Goal: Communication & Community: Answer question/provide support

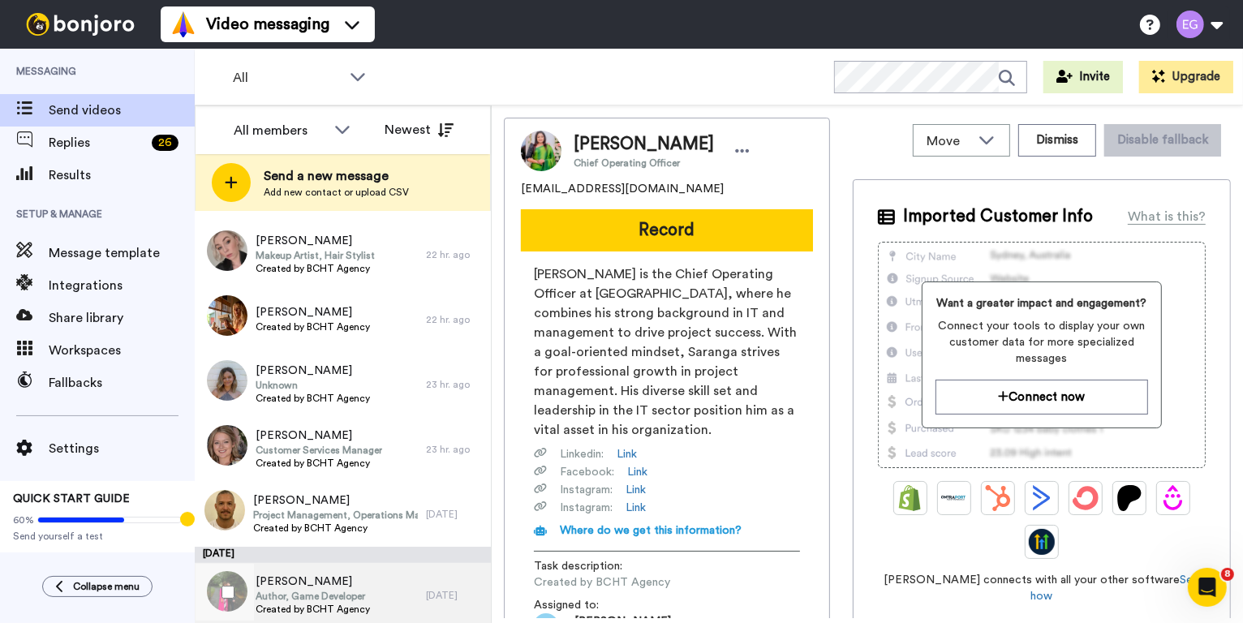
scroll to position [574, 0]
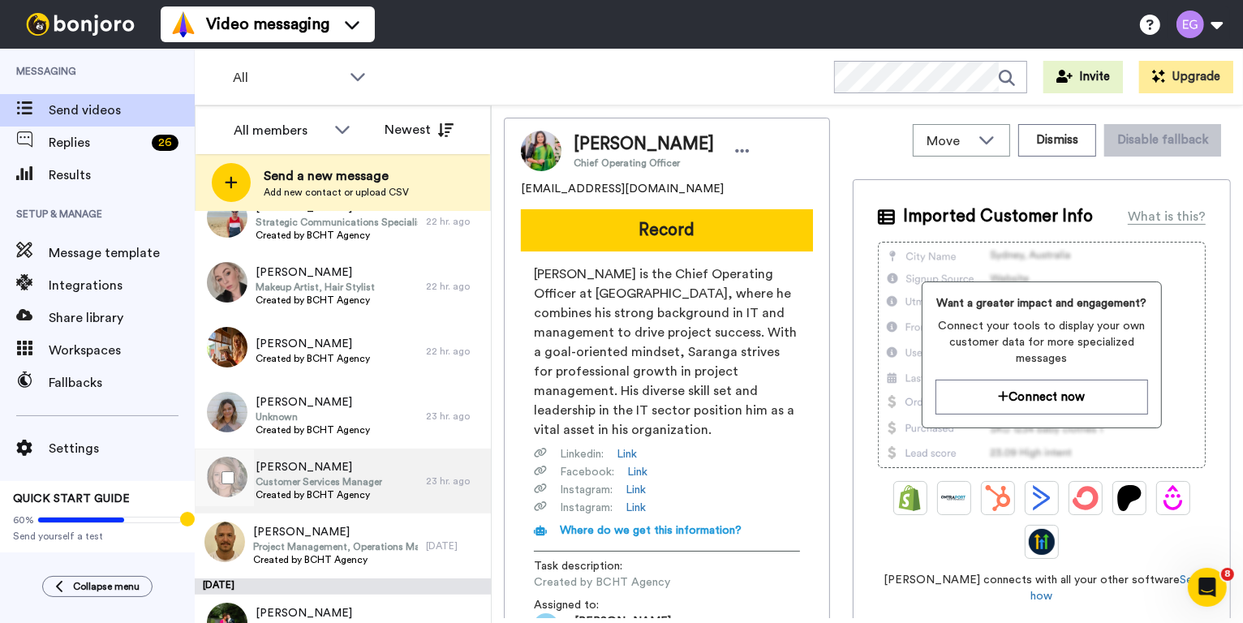
click at [398, 476] on div "Amy Anstice Customer Services Manager Created by BCHT Agency" at bounding box center [310, 481] width 231 height 65
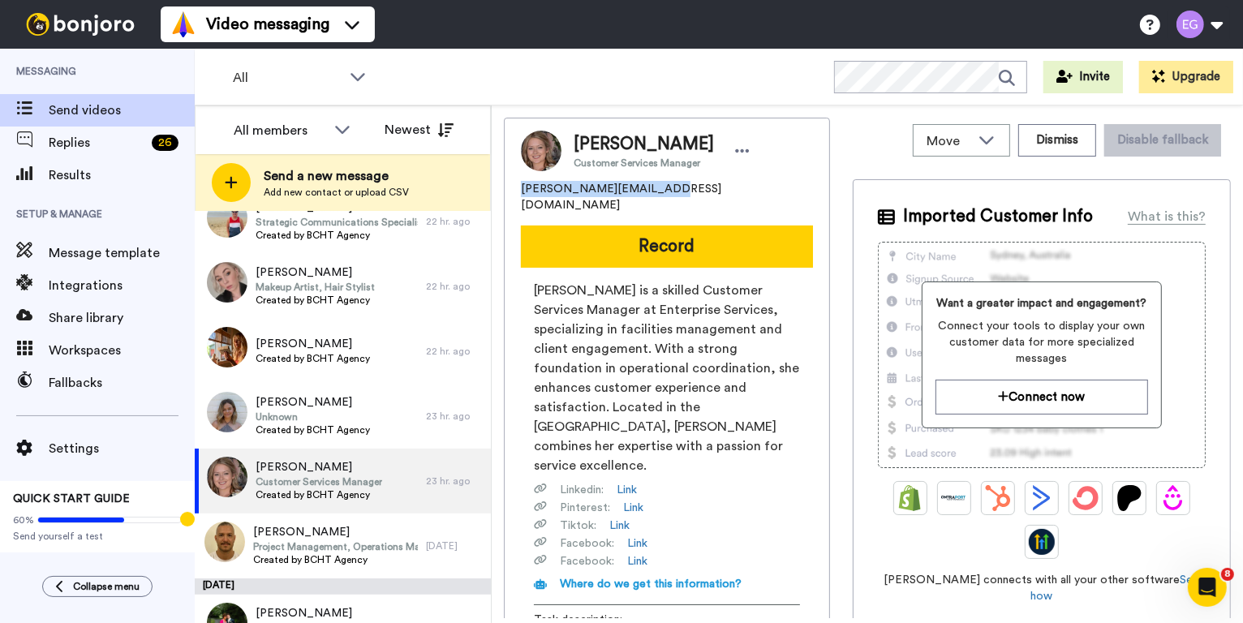
drag, startPoint x: 664, startPoint y: 194, endPoint x: 497, endPoint y: 189, distance: 166.4
click at [497, 189] on div "Move WORKSPACES View all Lead Conversion Welcome Video + Add a new workspace Di…" at bounding box center [867, 364] width 751 height 518
copy span "amy.anstice90@gmail.com"
click at [562, 97] on div "All WORKSPACES View all All Lead Conversion Welcome Video + Add a new workspace…" at bounding box center [719, 77] width 1048 height 57
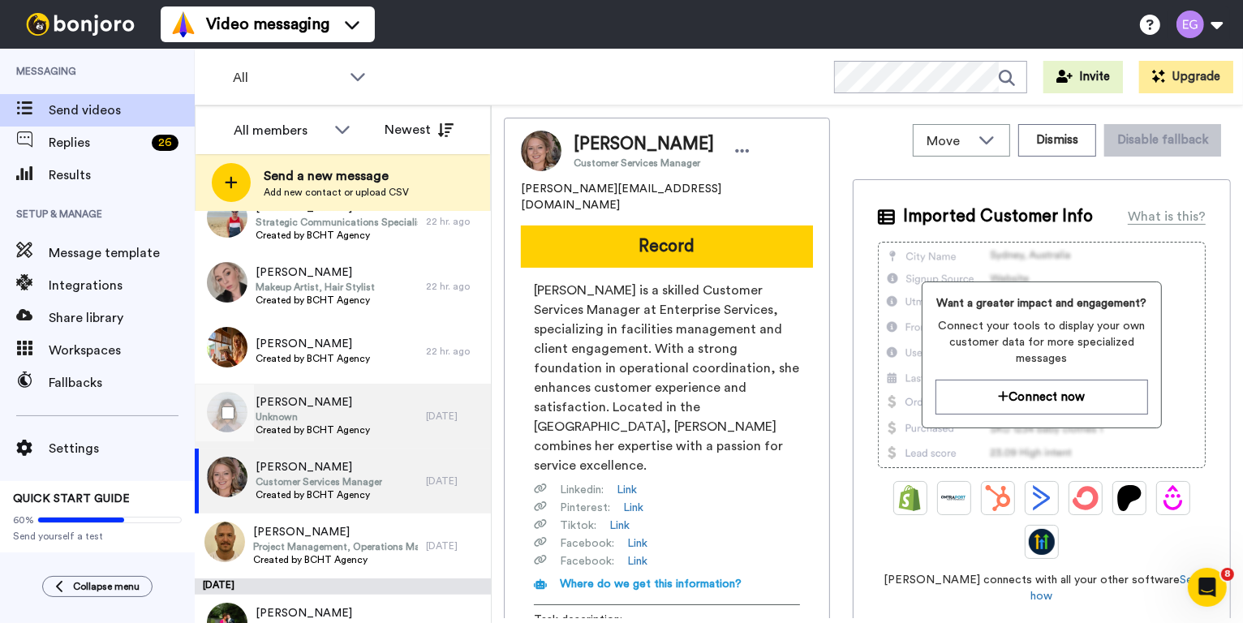
scroll to position [768, 0]
click at [387, 415] on div "Jemma Williams Unknown Created by BCHT Agency" at bounding box center [310, 416] width 231 height 65
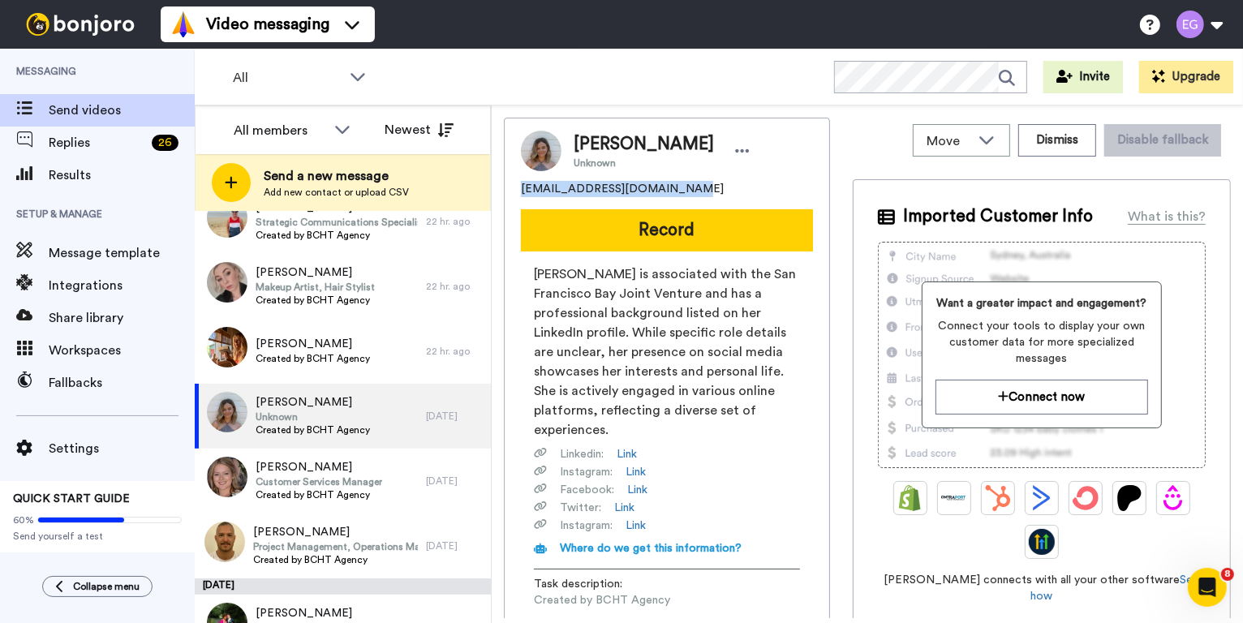
drag, startPoint x: 683, startPoint y: 194, endPoint x: 514, endPoint y: 192, distance: 168.8
click at [514, 192] on div "Jemma Williams Unknown jemma.williams88@gmail.com Record Jemma Williams is asso…" at bounding box center [667, 393] width 326 height 551
copy span "jemma.williams88@gmail.com"
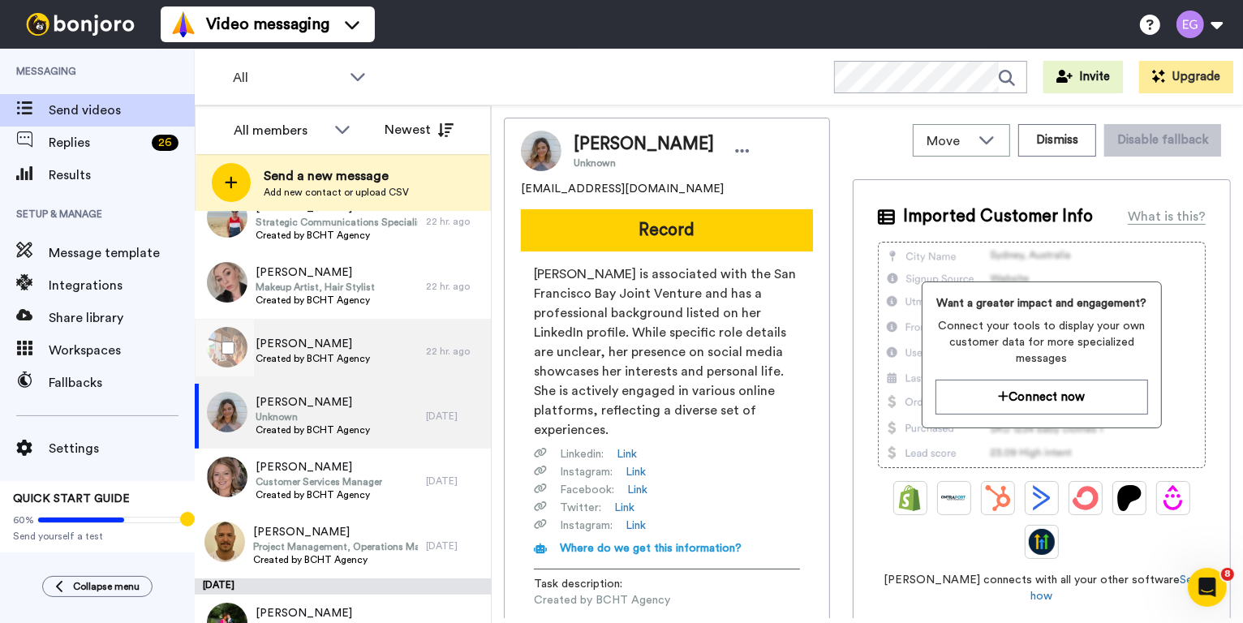
click at [407, 344] on div "Julie La Torraca Created by BCHT Agency" at bounding box center [310, 351] width 231 height 65
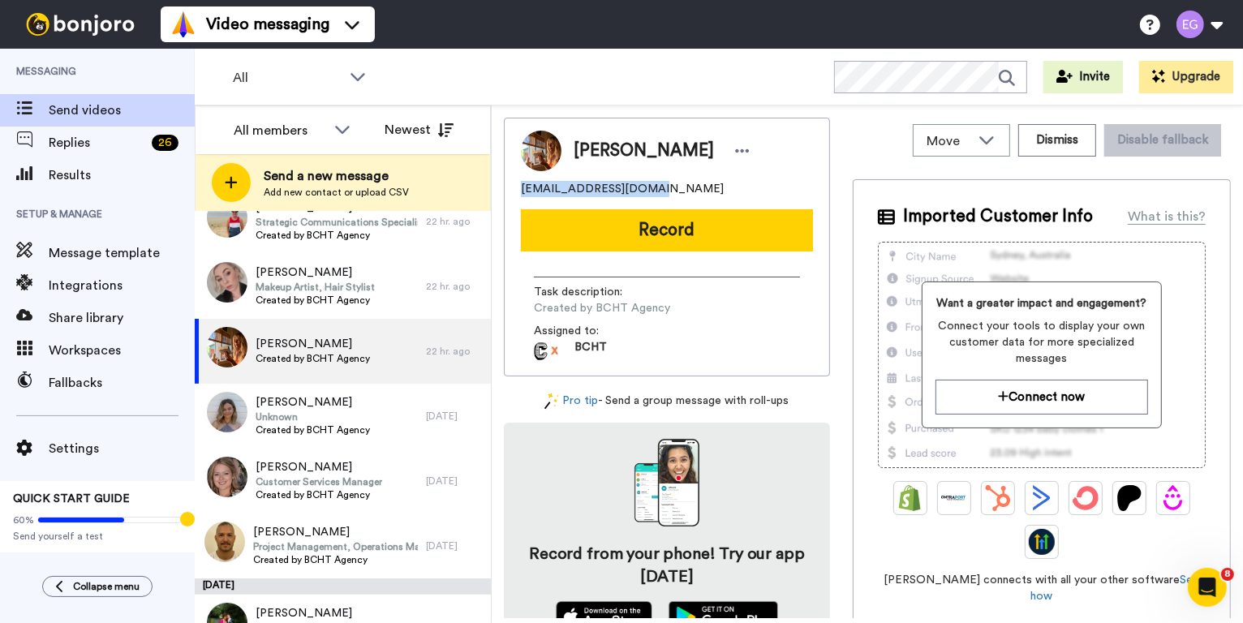
drag, startPoint x: 649, startPoint y: 189, endPoint x: 502, endPoint y: 184, distance: 147.0
click at [502, 184] on div "Move WORKSPACES View all Lead Conversion Welcome Video + Add a new workspace Di…" at bounding box center [867, 364] width 751 height 518
copy span "julielat007@gmail.com"
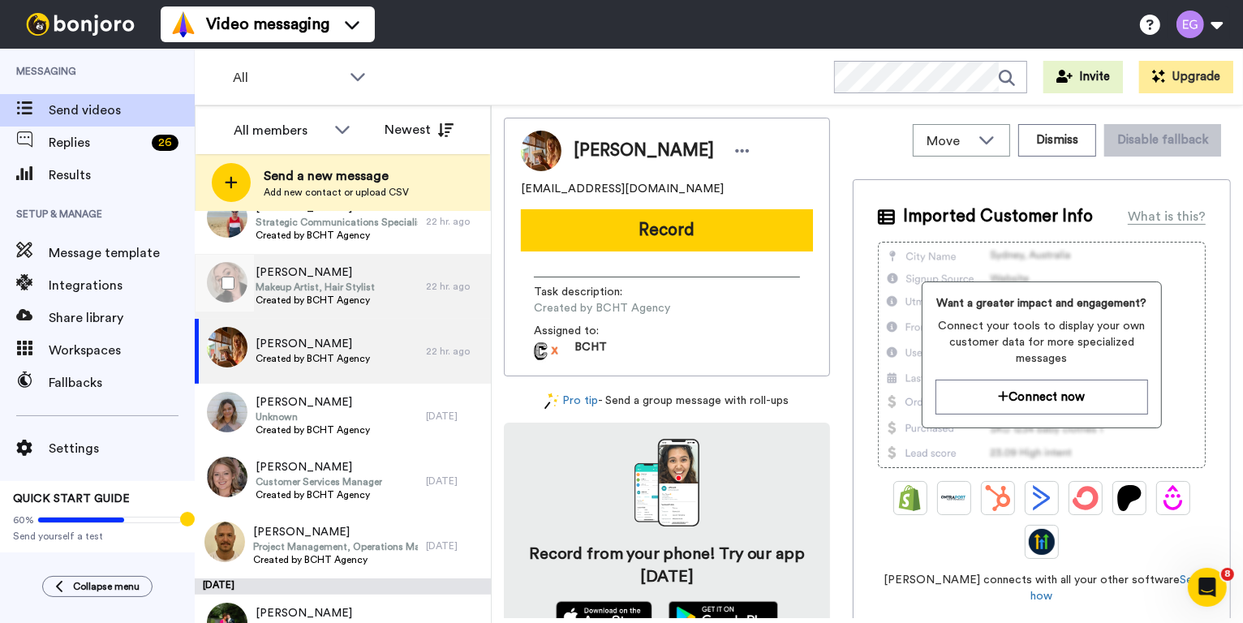
click at [397, 288] on div "Tayla Arklay Makeup Artist, Hair Stylist Created by BCHT Agency" at bounding box center [310, 286] width 231 height 65
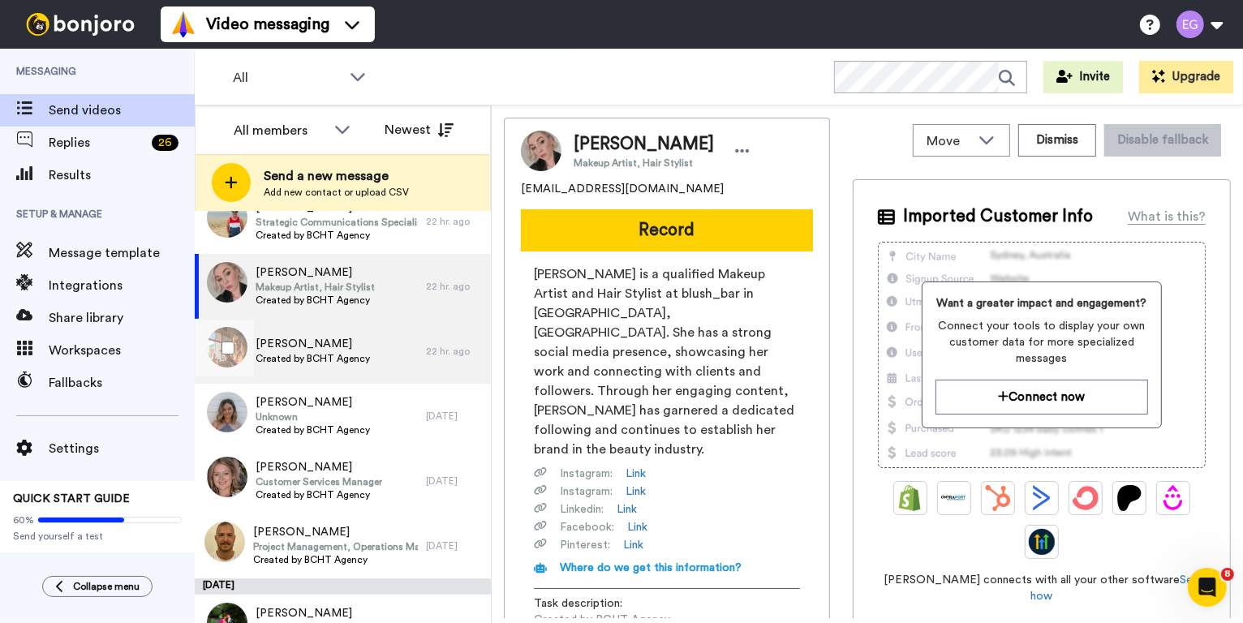
scroll to position [657, 0]
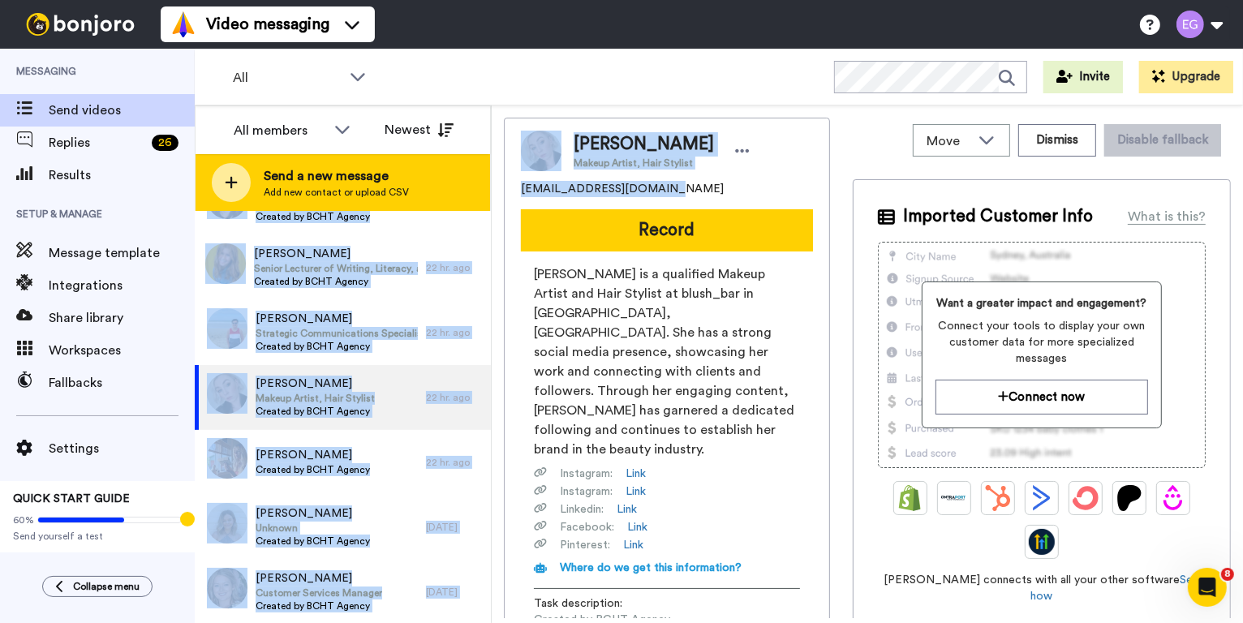
drag, startPoint x: 669, startPoint y: 192, endPoint x: 483, endPoint y: 189, distance: 185.8
click at [483, 189] on div "All members Newest Send a new message Add new contact or upload CSV August 15 N…" at bounding box center [719, 364] width 1048 height 518
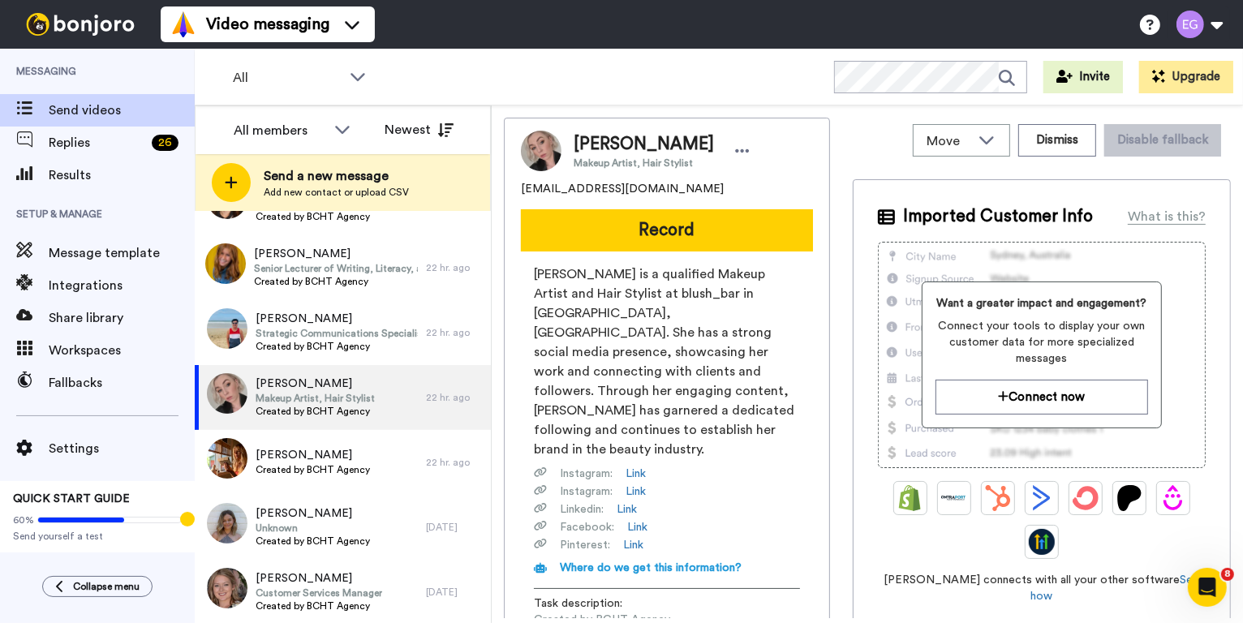
click at [672, 189] on div "taylaarklay20@gmail.com" at bounding box center [667, 189] width 292 height 16
drag, startPoint x: 661, startPoint y: 189, endPoint x: 519, endPoint y: 187, distance: 142.0
click at [519, 187] on div "Tayla Arklay Makeup Artist, Hair Stylist taylaarklay20@gmail.com Record Tayla A…" at bounding box center [667, 403] width 326 height 570
copy span "taylaarklay20@gmail.com"
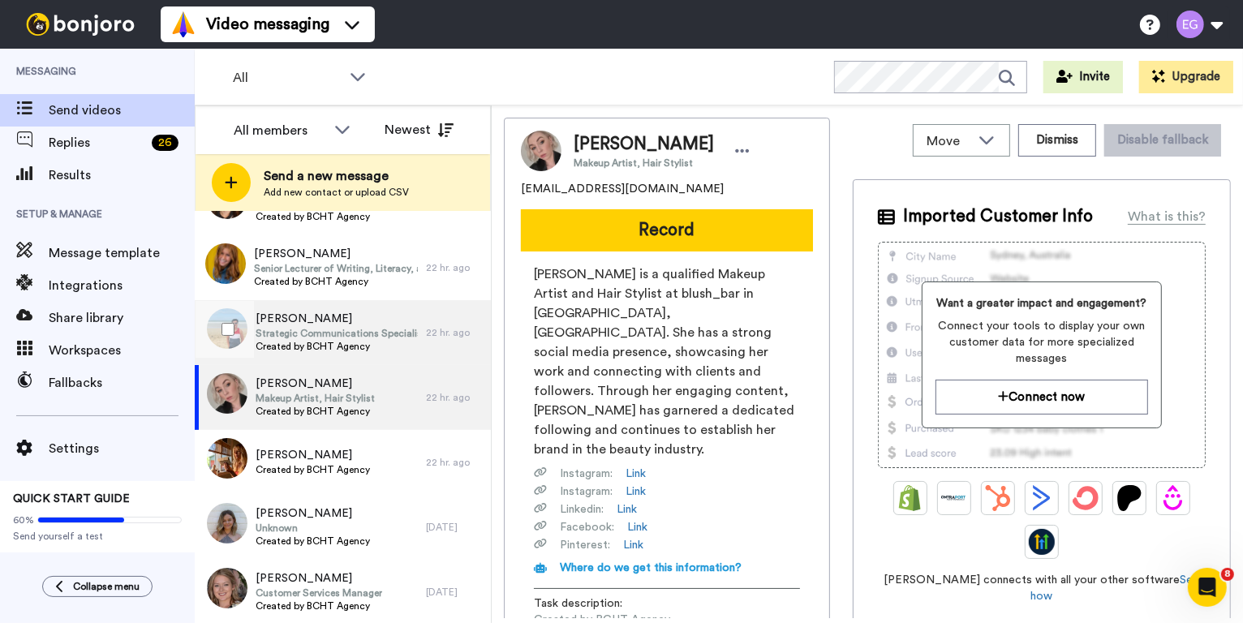
click at [383, 331] on span "Strategic Communications Specialist" at bounding box center [337, 333] width 162 height 13
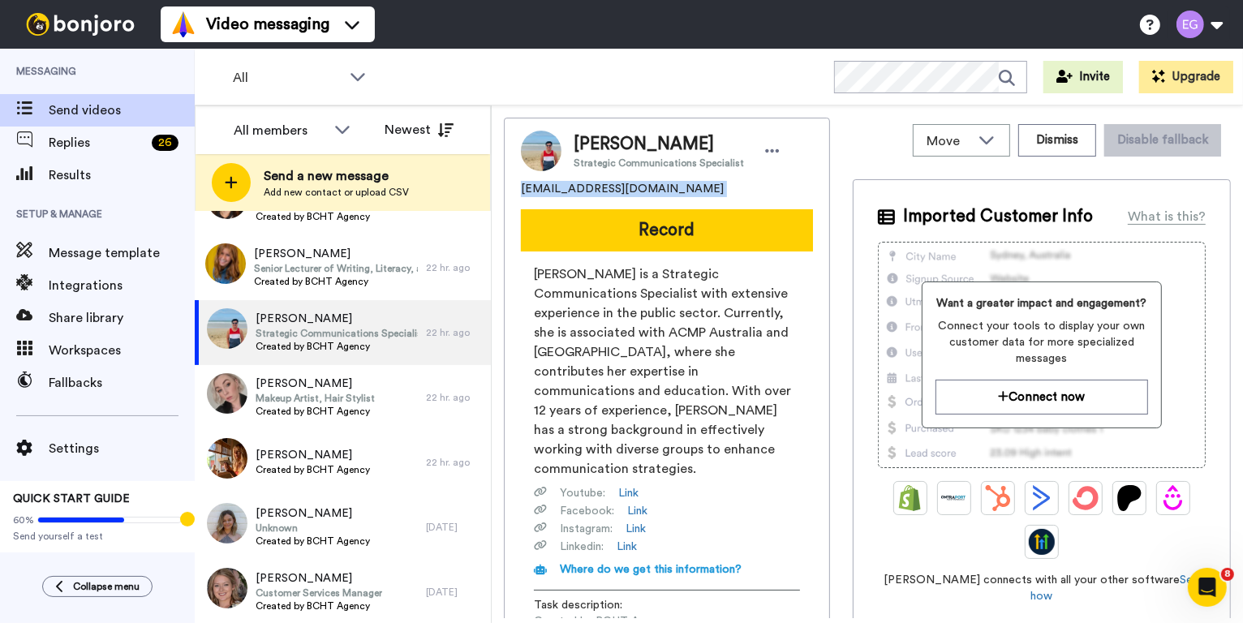
drag, startPoint x: 650, startPoint y: 197, endPoint x: 516, endPoint y: 188, distance: 134.2
click at [516, 188] on div "Tegan Worland Strategic Communications Specialist tworland11@gmail.com Record T…" at bounding box center [667, 404] width 326 height 572
copy span "[EMAIL_ADDRESS][DOMAIN_NAME]"
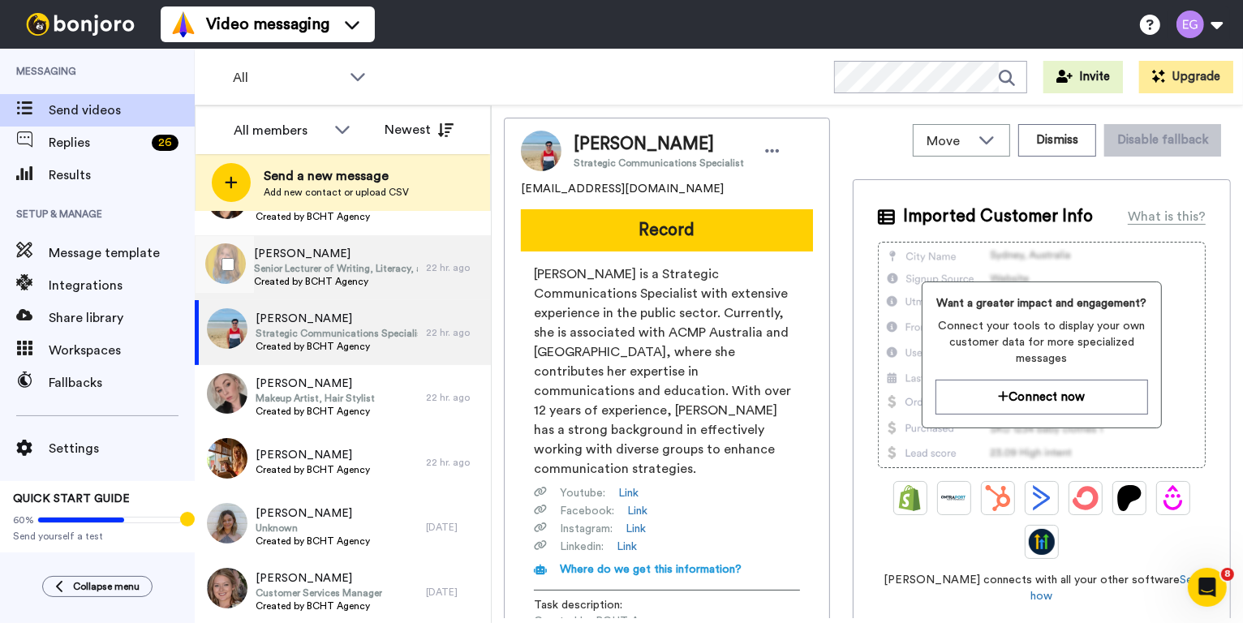
click at [377, 277] on span "Created by BCHT Agency" at bounding box center [336, 281] width 164 height 13
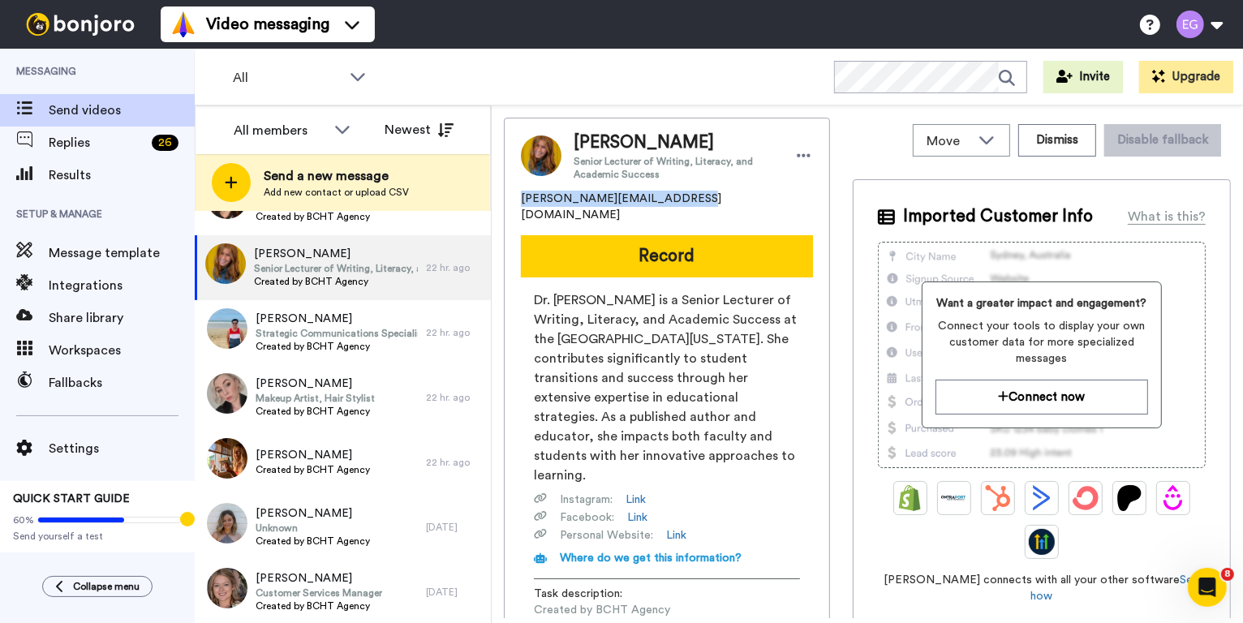
drag, startPoint x: 692, startPoint y: 199, endPoint x: 513, endPoint y: 193, distance: 179.4
click at [513, 193] on div "Amy Baldwin Senior Lecturer of Writing, Literacy, and Academic Success jamieamy…" at bounding box center [667, 398] width 326 height 561
copy span "jamieamybaldwin@hotmail.com"
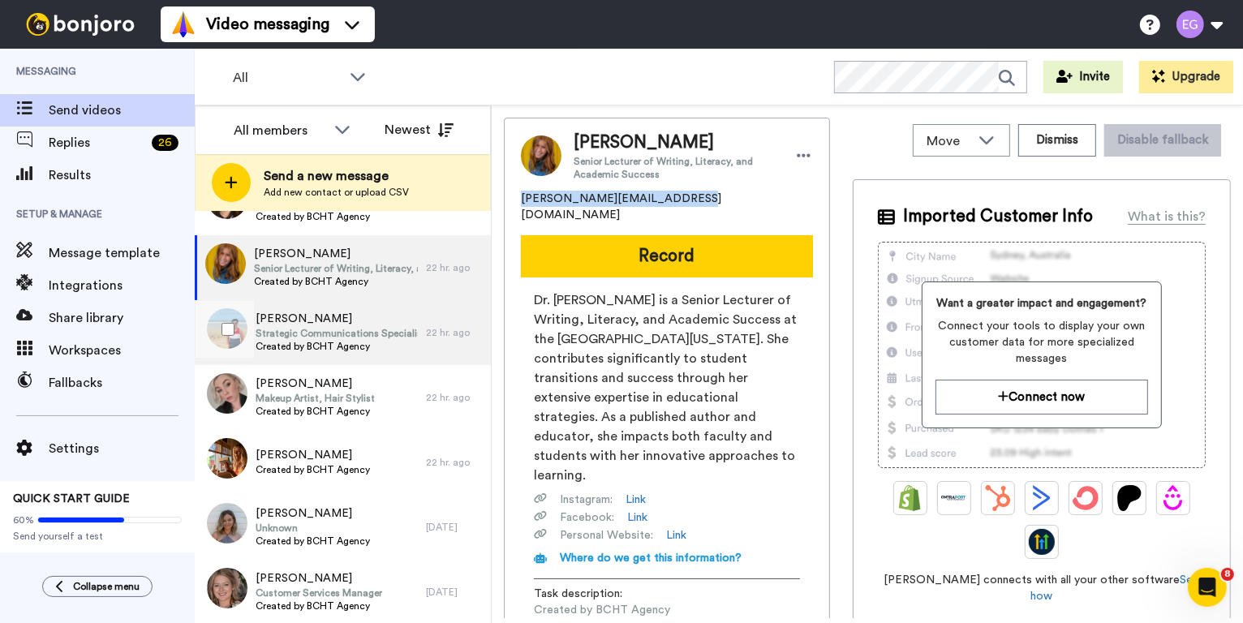
scroll to position [536, 0]
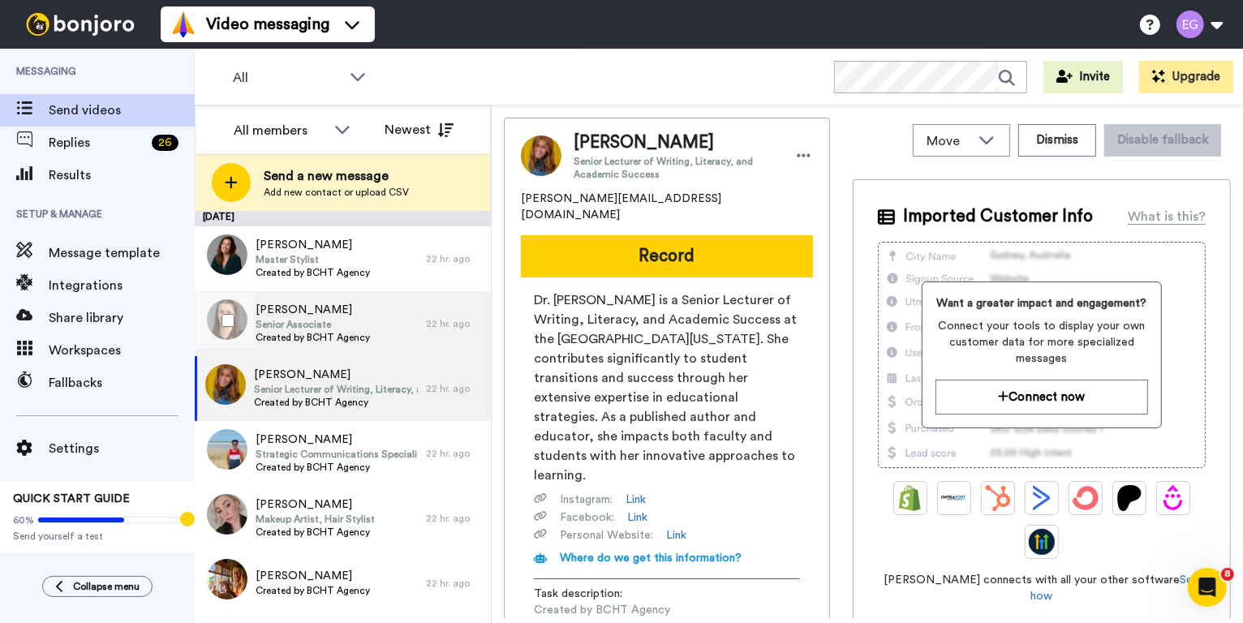
click at [404, 333] on div "Freya Hillier Senior Associate Created by BCHT Agency" at bounding box center [310, 323] width 231 height 65
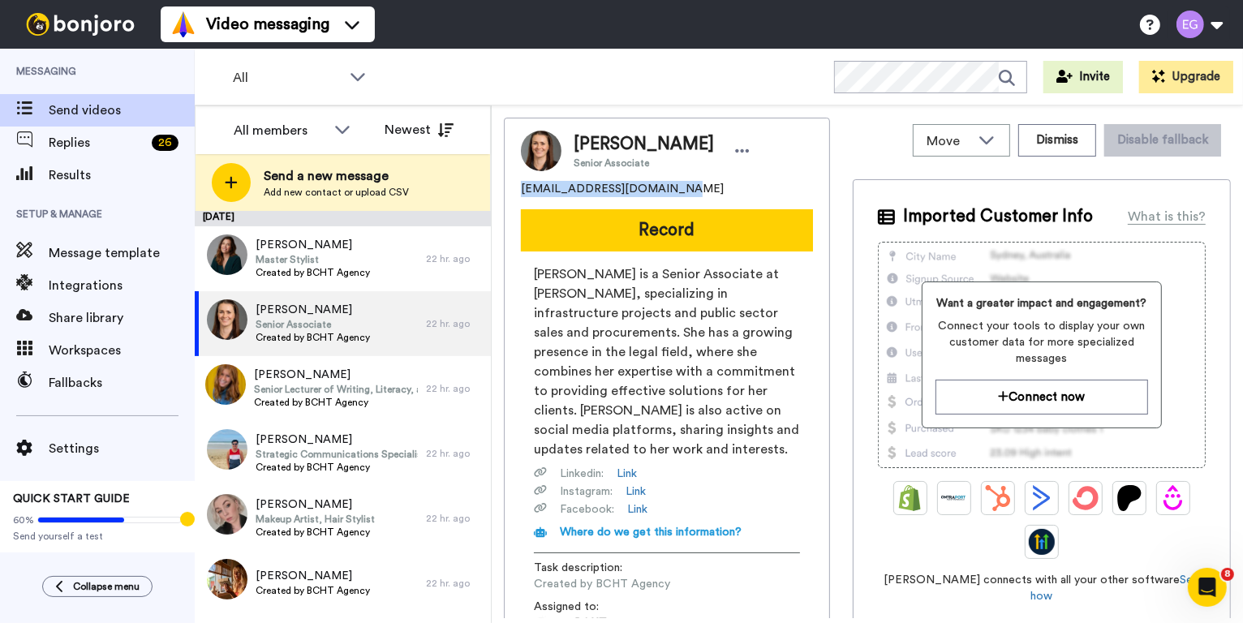
drag, startPoint x: 670, startPoint y: 193, endPoint x: 514, endPoint y: 188, distance: 155.9
click at [514, 188] on div "Freya Hillier Senior Associate freya.hillier16@gmail.com Record Freya Hillier i…" at bounding box center [667, 385] width 326 height 535
copy span "freya.hillier16@gmail.com"
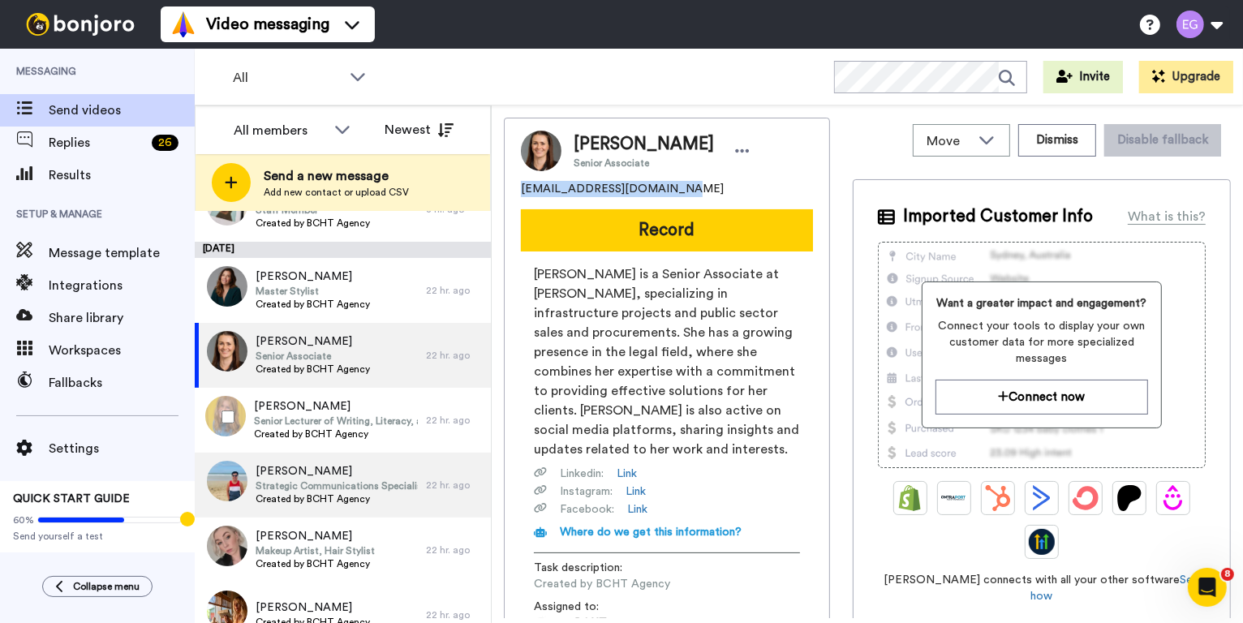
scroll to position [544, 0]
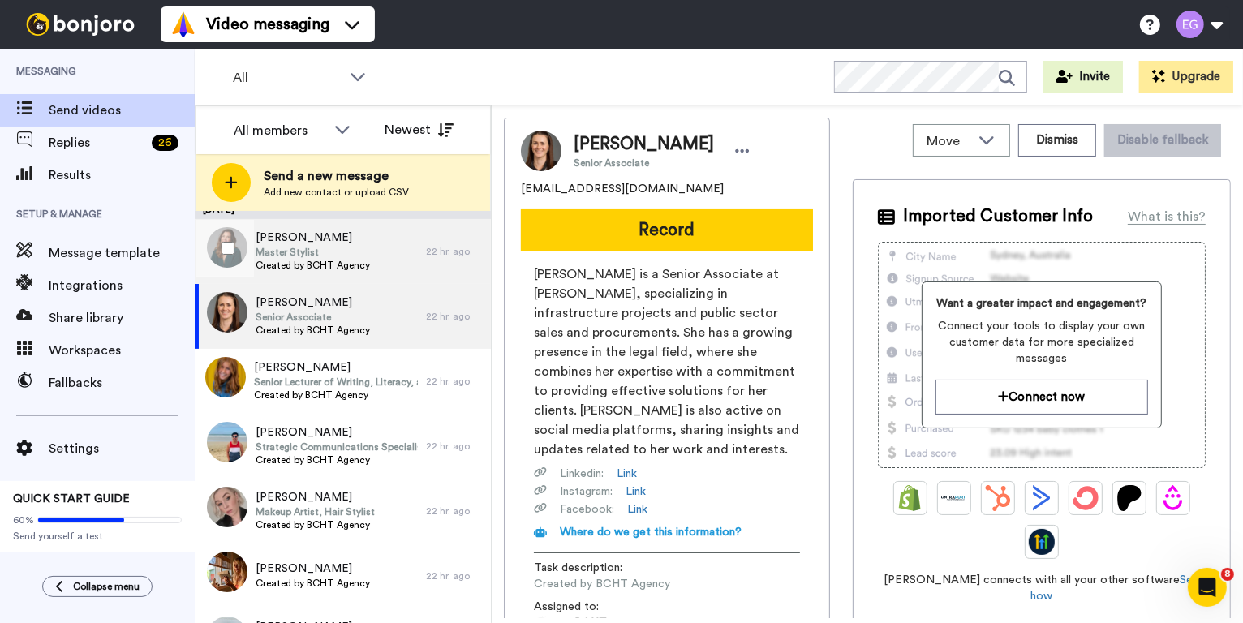
click at [352, 253] on span "Master Stylist" at bounding box center [313, 252] width 114 height 13
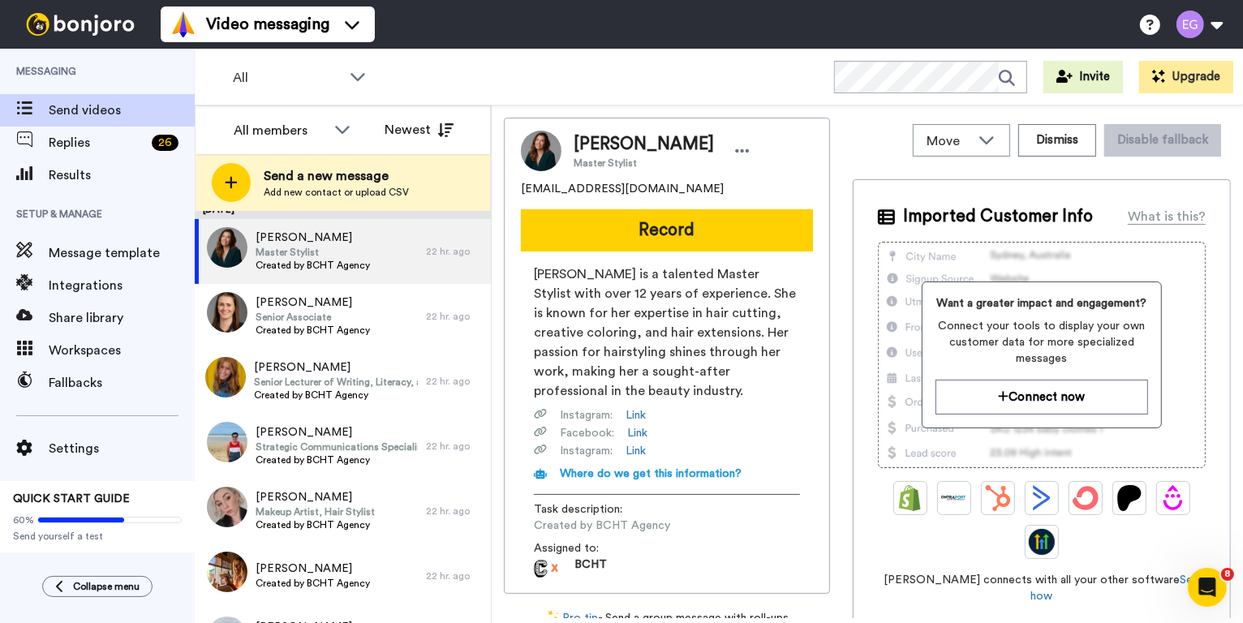
drag, startPoint x: 694, startPoint y: 194, endPoint x: 510, endPoint y: 188, distance: 184.3
click at [510, 188] on div "Ashleigh Scott Master Stylist ashleighscott8633@outlook.com Record Ashleigh Sco…" at bounding box center [667, 356] width 326 height 476
copy span "ashleighscott8633@outlook.com"
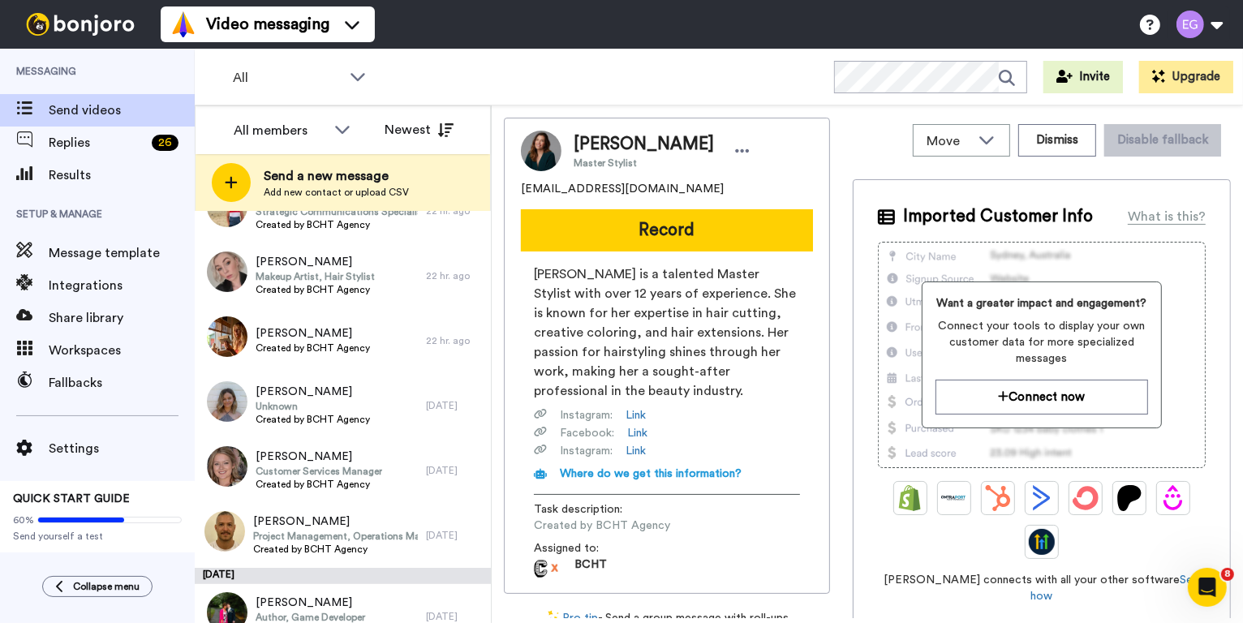
scroll to position [870, 0]
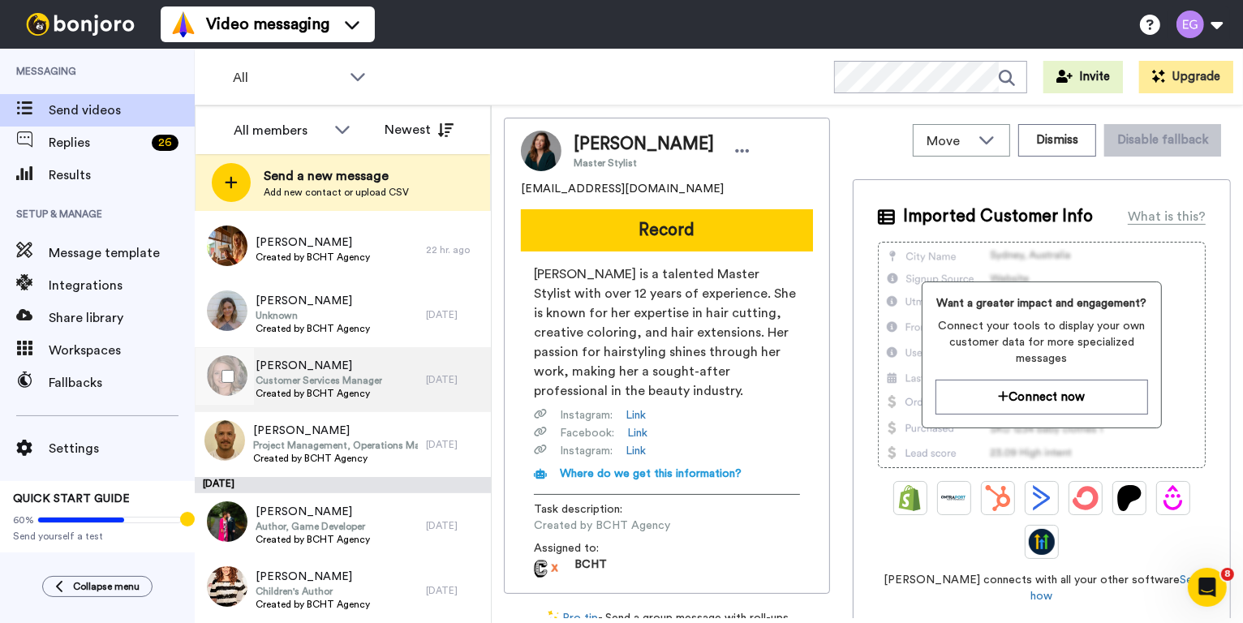
click at [394, 388] on div "Amy Anstice Customer Services Manager Created by BCHT Agency" at bounding box center [310, 379] width 231 height 65
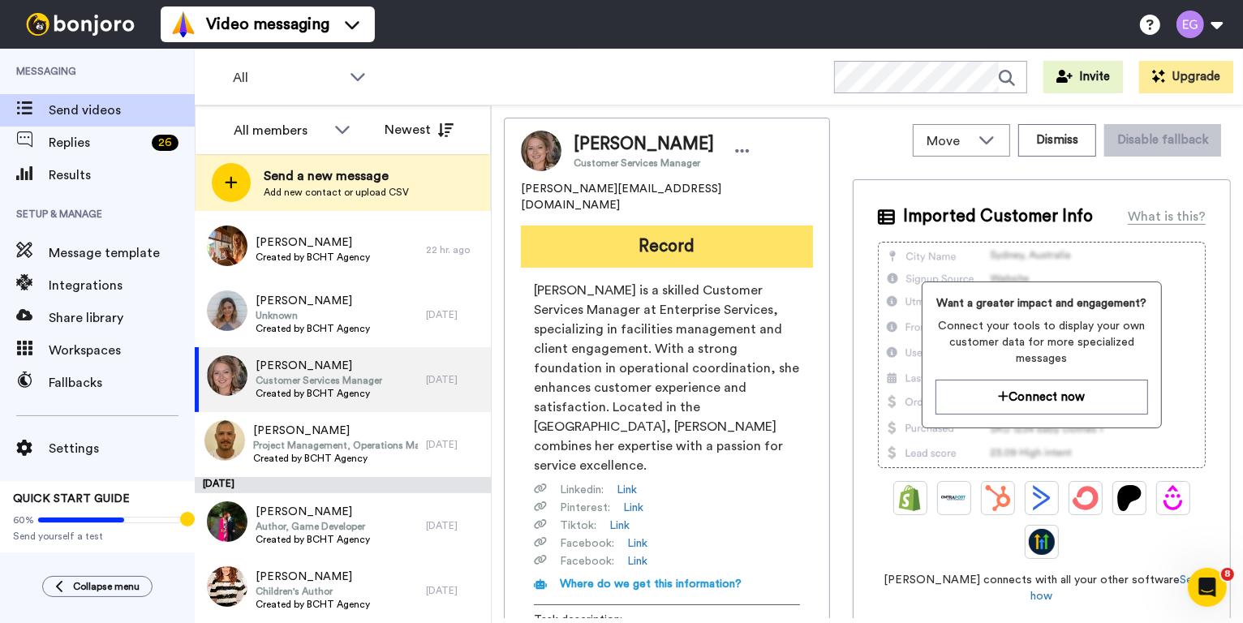
click at [661, 241] on button "Record" at bounding box center [667, 247] width 292 height 42
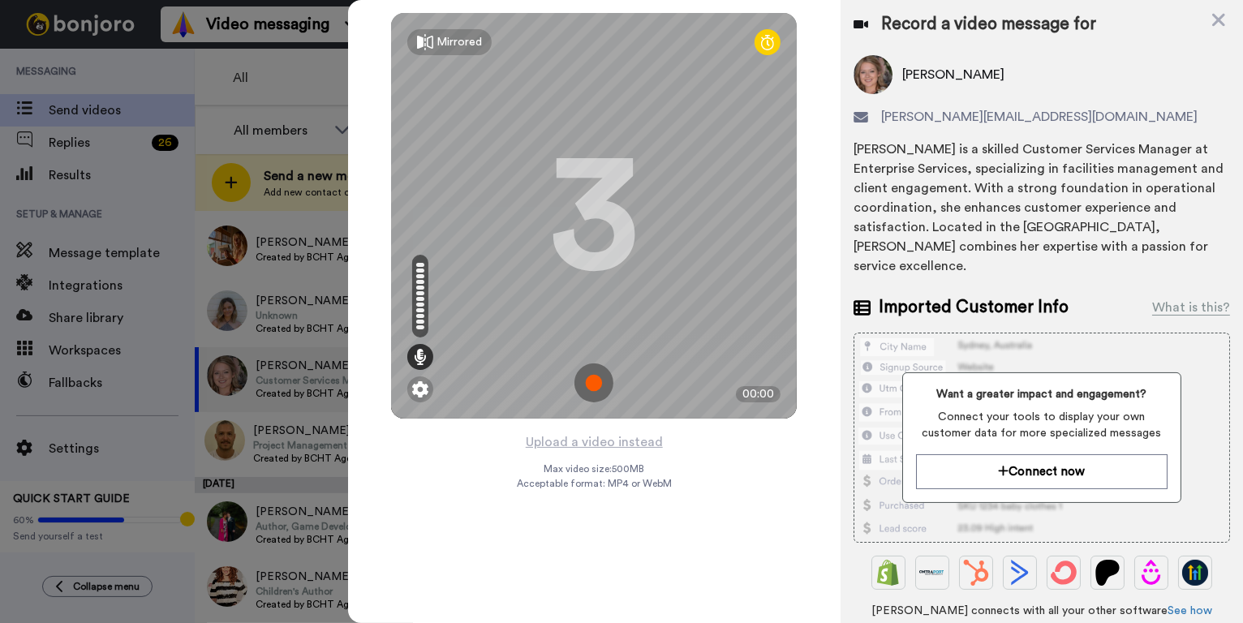
click at [595, 382] on img at bounding box center [594, 383] width 39 height 39
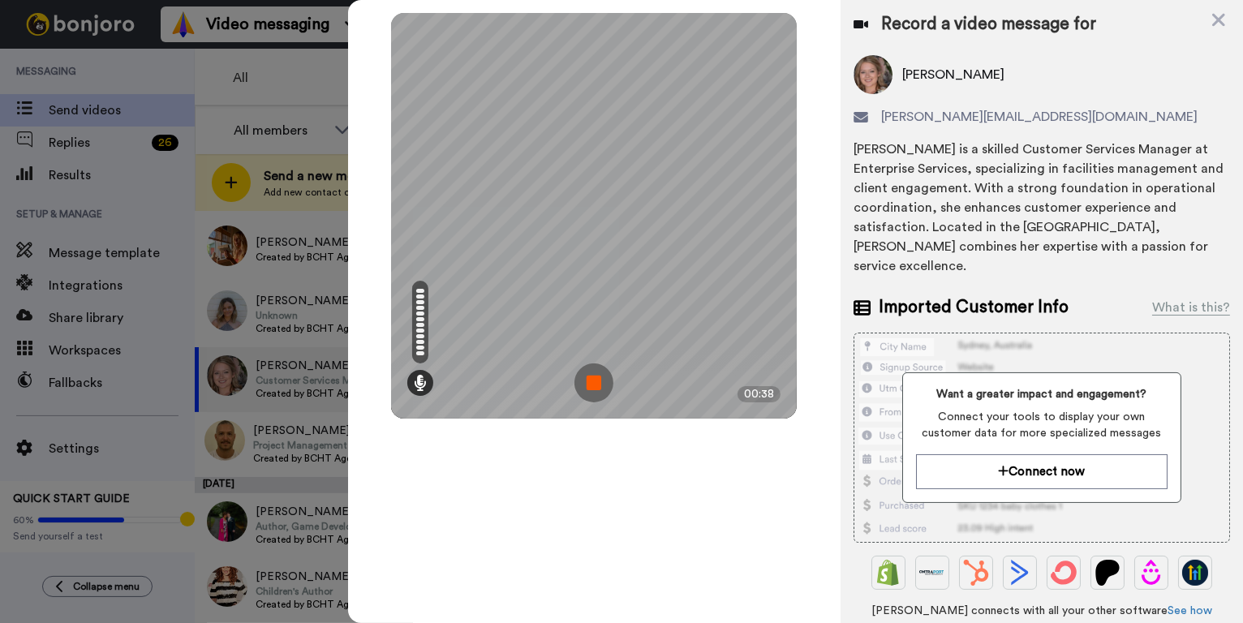
click at [579, 381] on img at bounding box center [594, 383] width 39 height 39
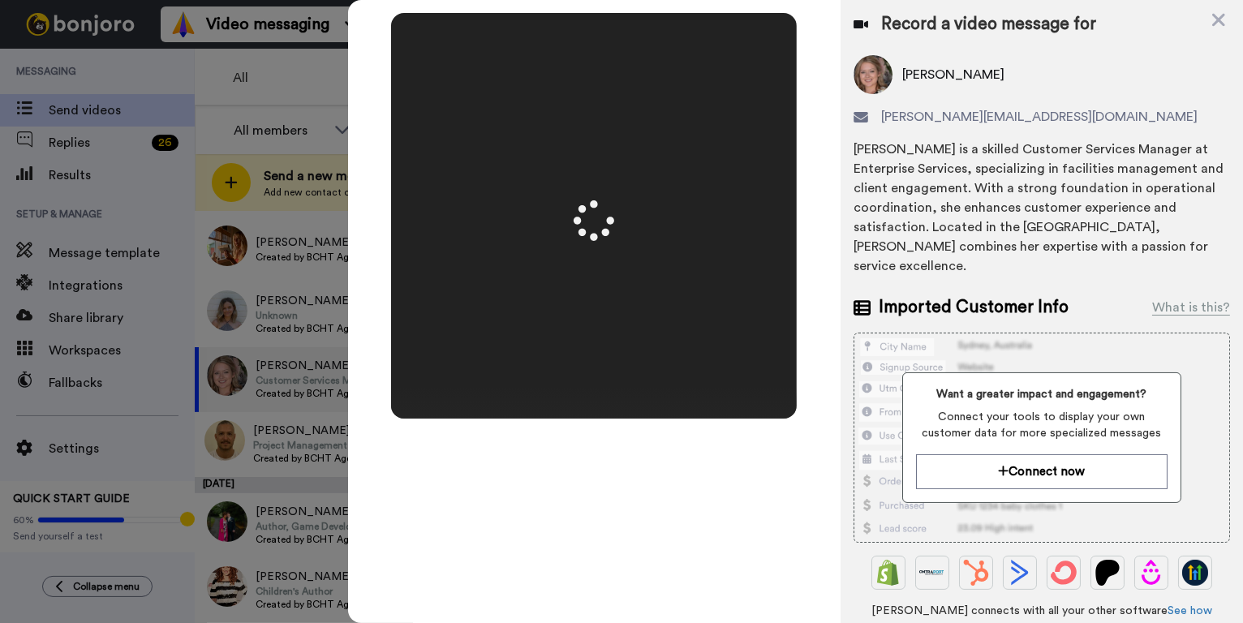
click at [579, 381] on div at bounding box center [594, 216] width 406 height 406
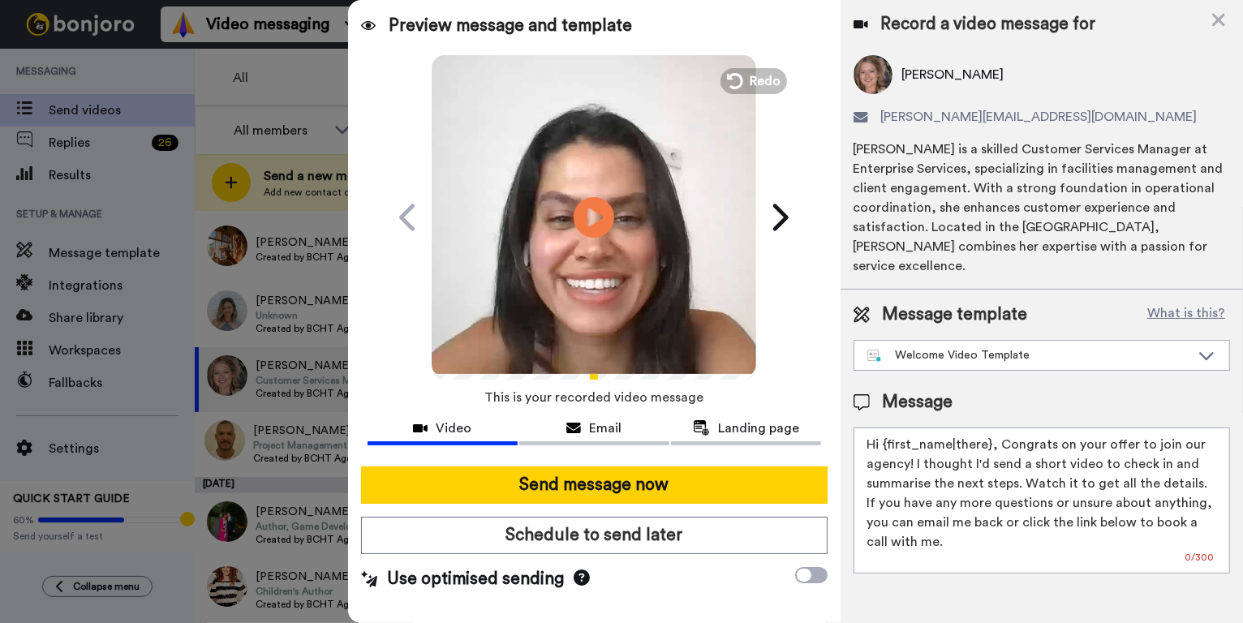
drag, startPoint x: 989, startPoint y: 426, endPoint x: 887, endPoint y: 426, distance: 102.2
click at [887, 428] on textarea "Hi {first_name|there}, Congrats on your offer to join our agency! I thought I'd…" at bounding box center [1042, 501] width 377 height 146
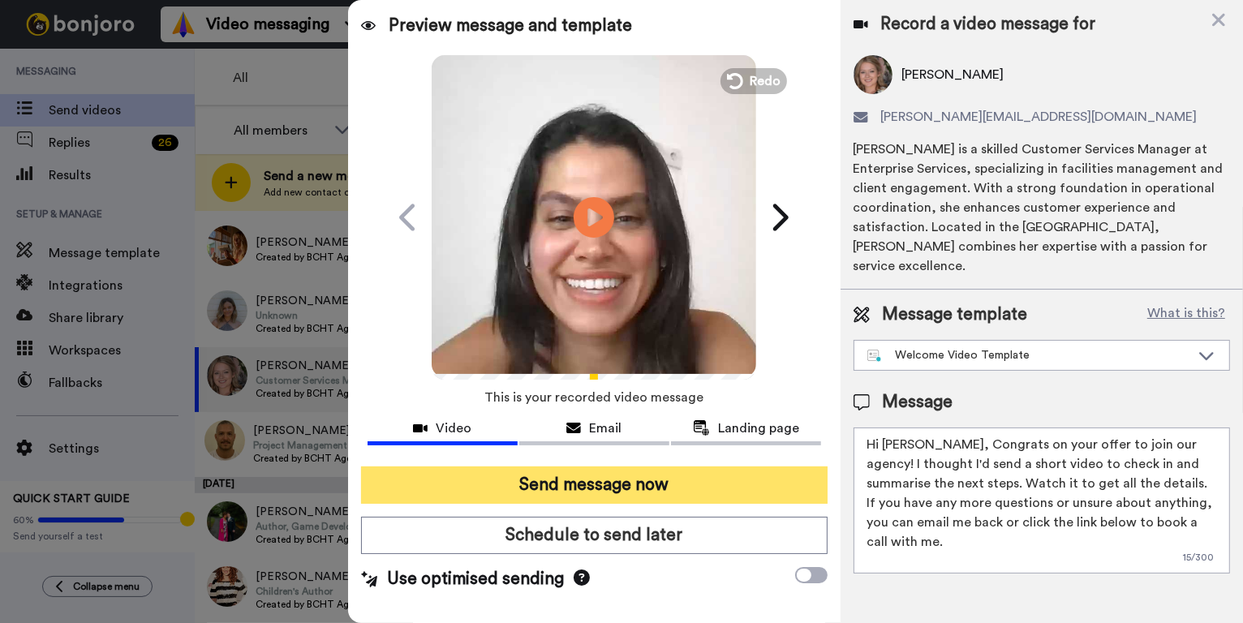
type textarea "Hi [PERSON_NAME], Congrats on your offer to join our agency! I thought I'd send…"
click at [589, 488] on button "Send message now" at bounding box center [594, 485] width 467 height 37
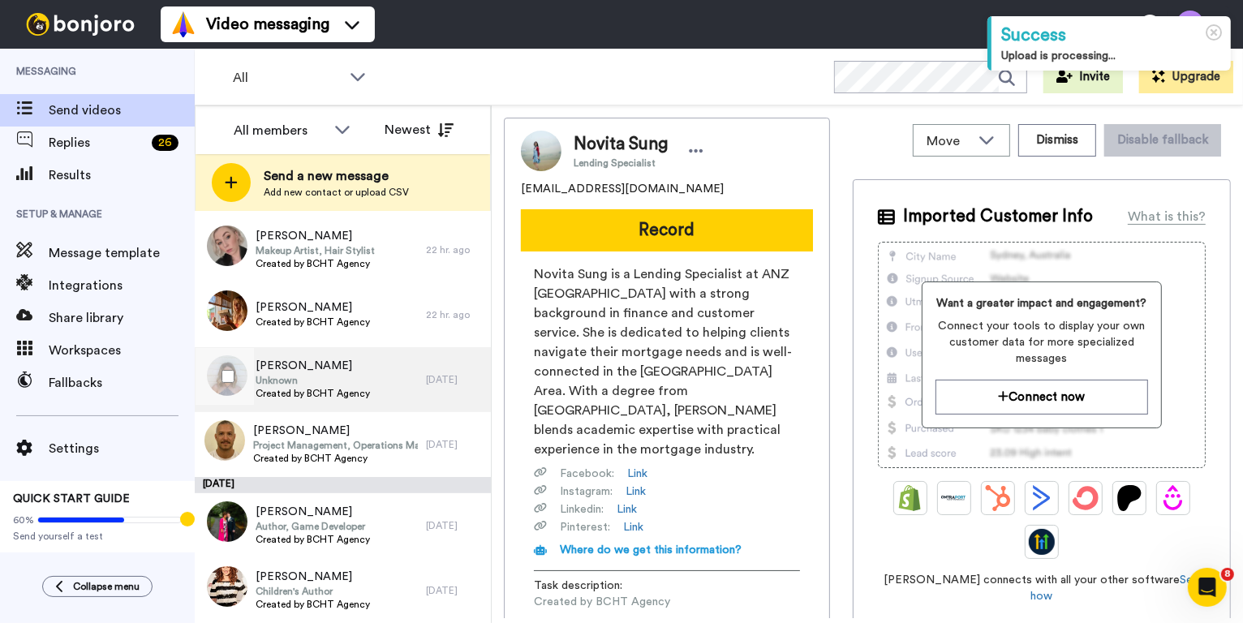
click at [372, 369] on div "Jemma Williams Unknown Created by BCHT Agency" at bounding box center [310, 379] width 231 height 65
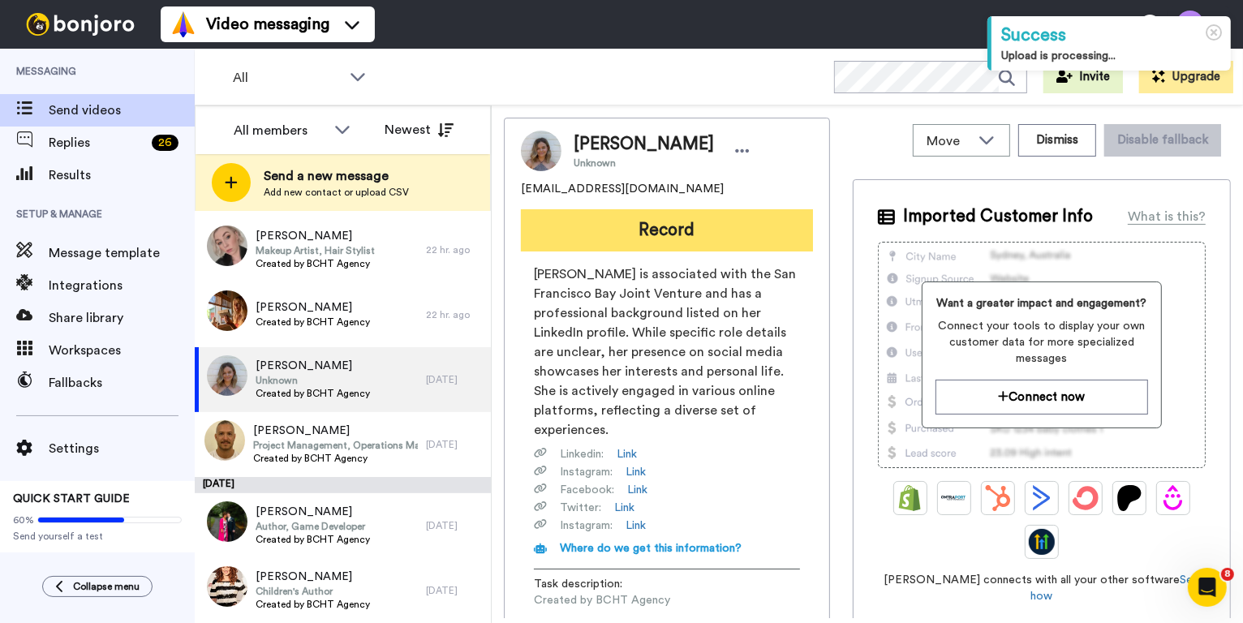
click at [679, 222] on button "Record" at bounding box center [667, 230] width 292 height 42
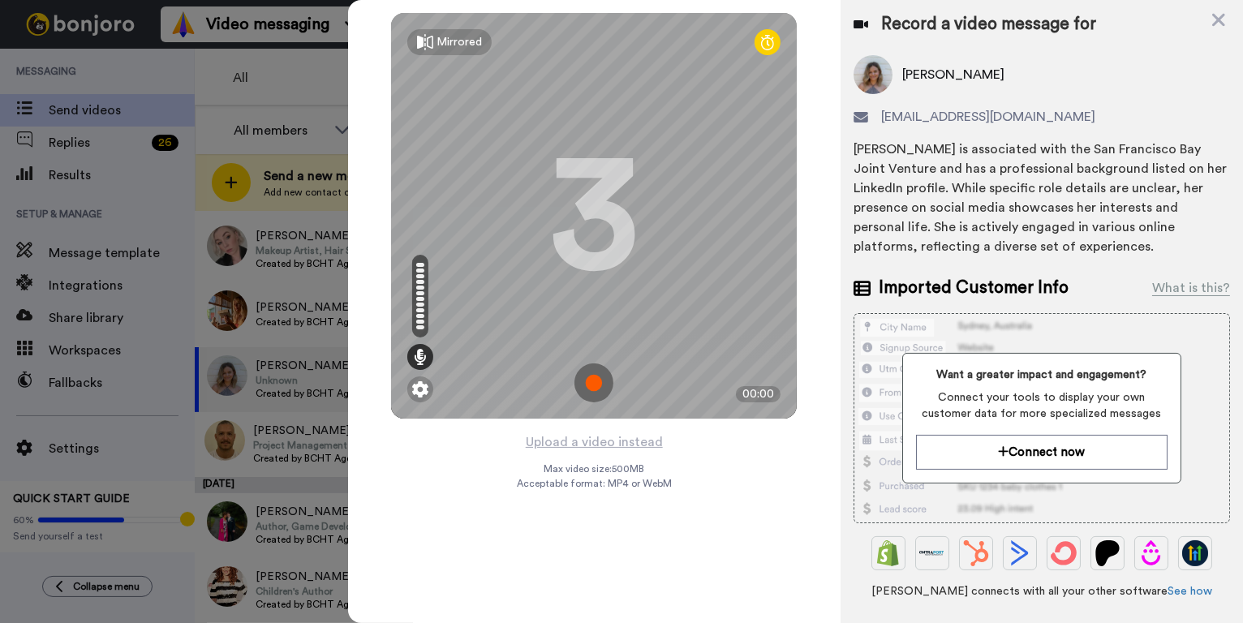
click at [596, 379] on img at bounding box center [594, 383] width 39 height 39
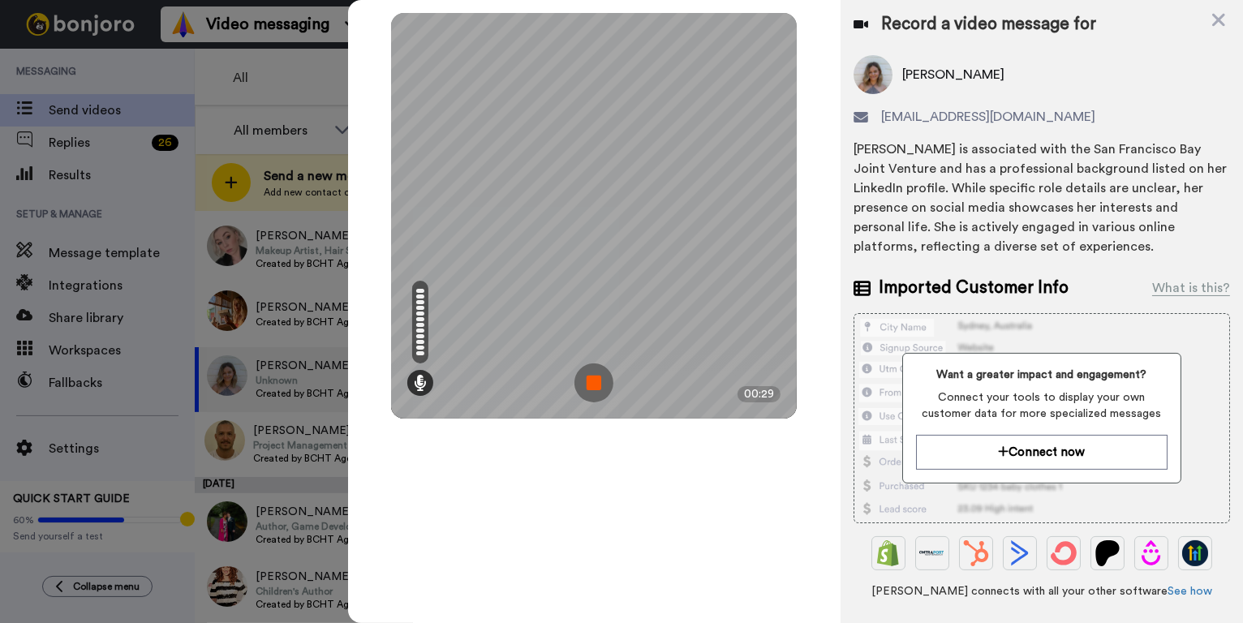
click at [593, 379] on img at bounding box center [594, 383] width 39 height 39
click at [593, 379] on div at bounding box center [594, 216] width 406 height 406
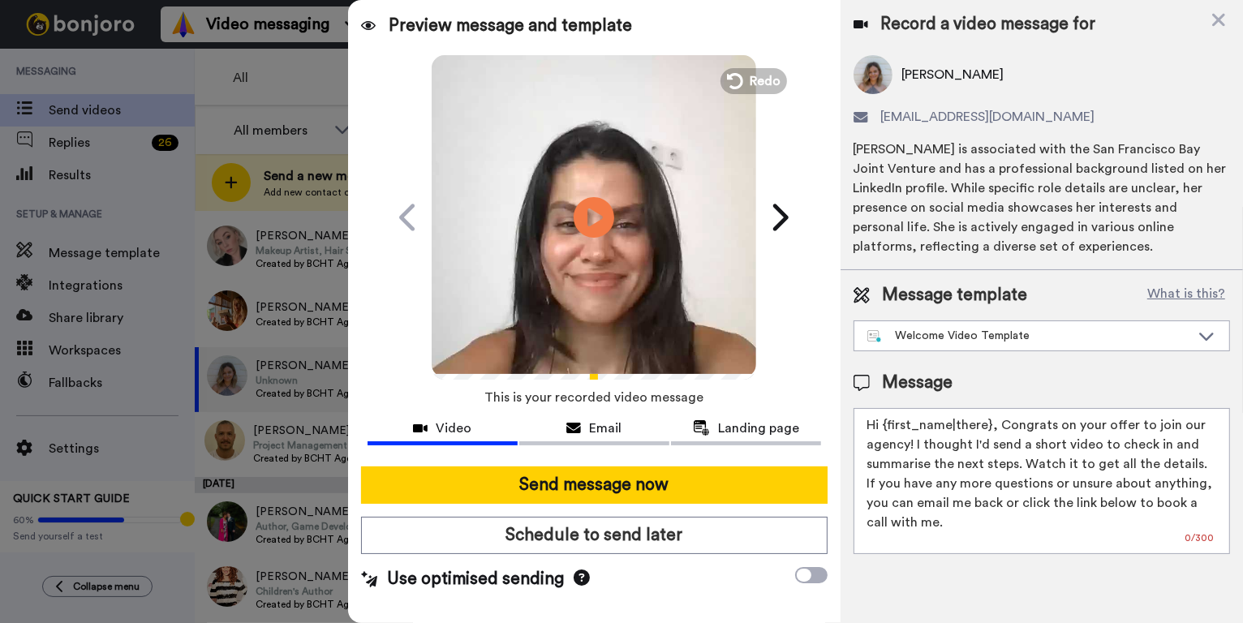
drag, startPoint x: 986, startPoint y: 426, endPoint x: 886, endPoint y: 423, distance: 99.9
click at [886, 423] on textarea "Hi {first_name|there}, Congrats on your offer to join our agency! I thought I'd…" at bounding box center [1042, 481] width 377 height 146
drag, startPoint x: 988, startPoint y: 424, endPoint x: 884, endPoint y: 423, distance: 103.9
click at [884, 423] on textarea "Hi {first_name|there}, Congrats on your offer to join our agency! I thought I'd…" at bounding box center [1042, 481] width 377 height 146
type textarea "Hi Jemma, Congrats on your offer to join our agency! I thought I'd send a short…"
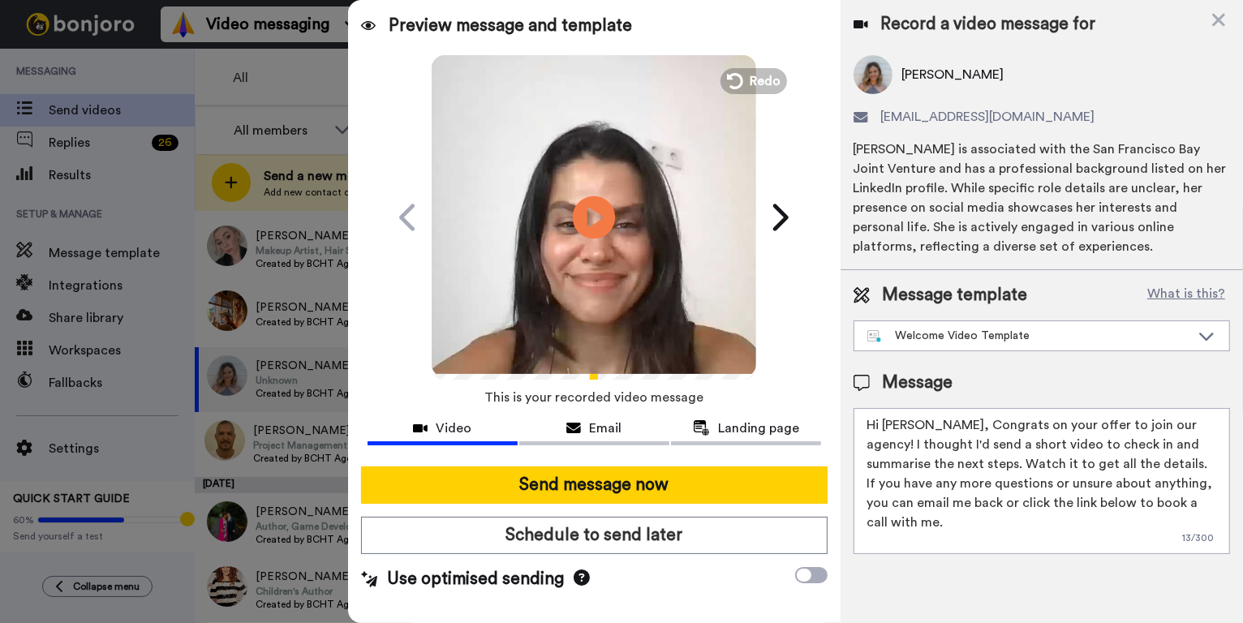
click at [592, 222] on icon "Play/Pause" at bounding box center [594, 217] width 43 height 77
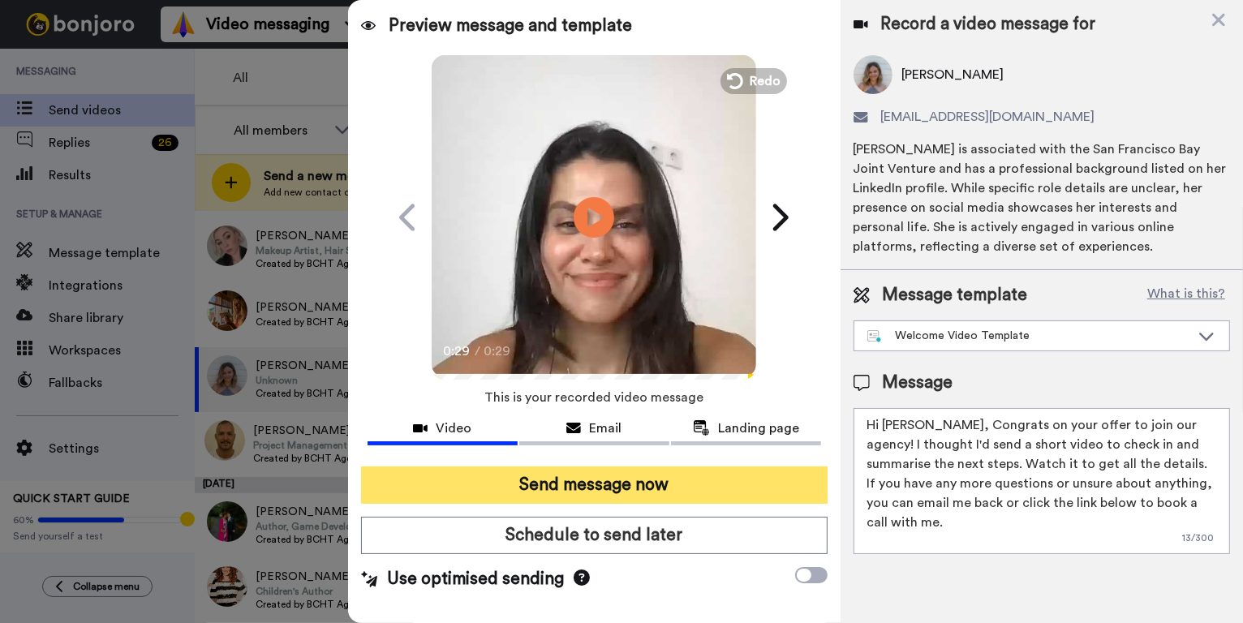
click at [581, 482] on button "Send message now" at bounding box center [594, 485] width 467 height 37
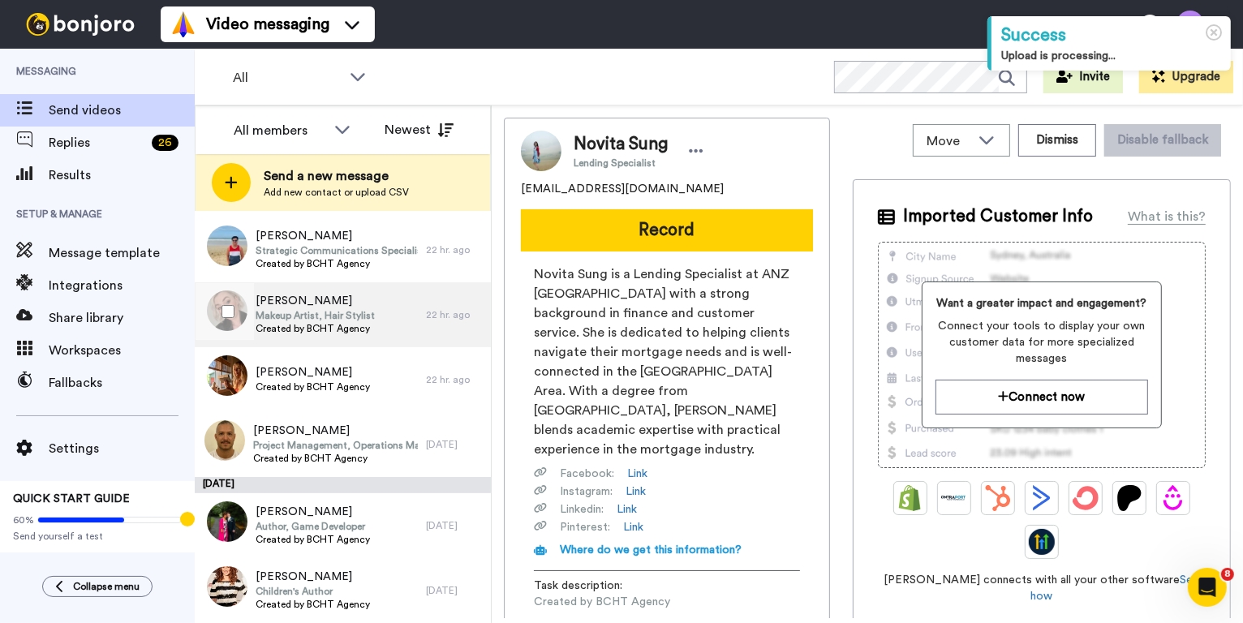
click at [391, 309] on div "Tayla Arklay Makeup Artist, Hair Stylist Created by BCHT Agency" at bounding box center [310, 314] width 231 height 65
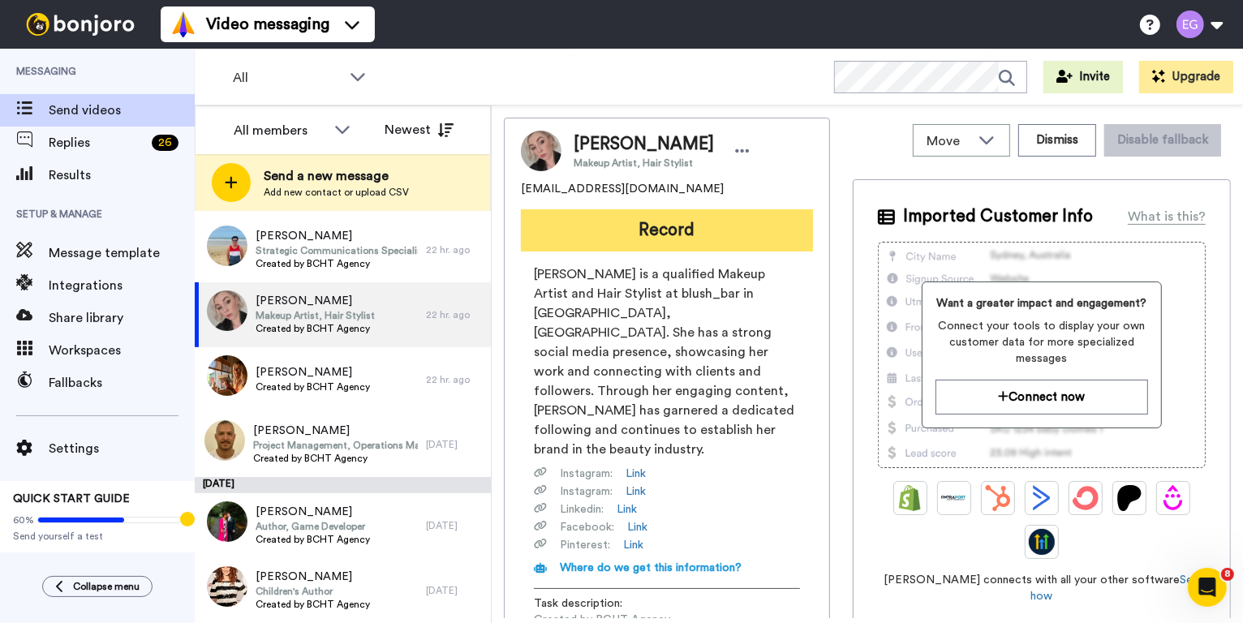
click at [716, 226] on button "Record" at bounding box center [667, 230] width 292 height 42
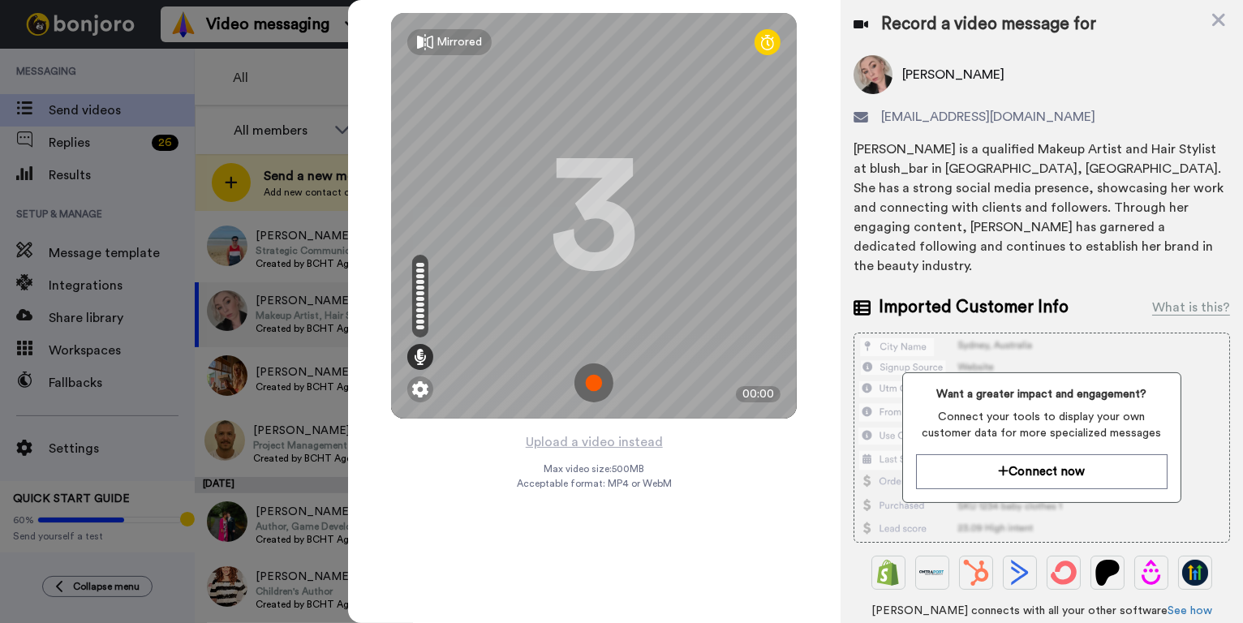
click at [589, 378] on img at bounding box center [594, 383] width 39 height 39
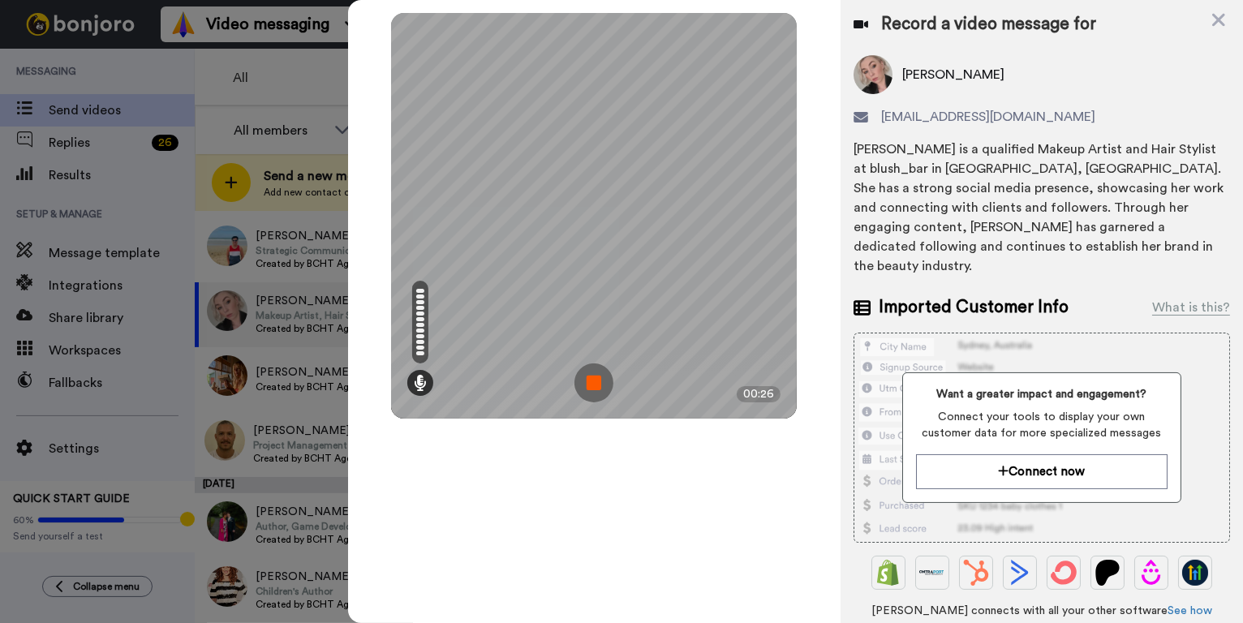
click at [587, 377] on img at bounding box center [594, 383] width 39 height 39
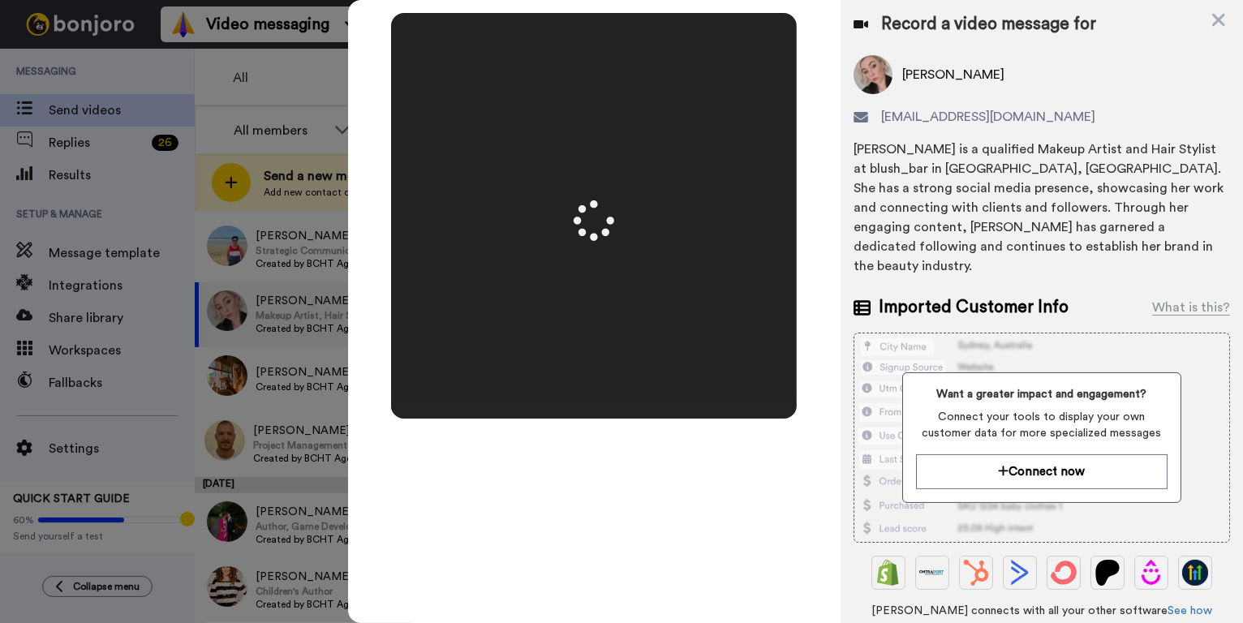
click at [587, 377] on video at bounding box center [593, 216] width 811 height 406
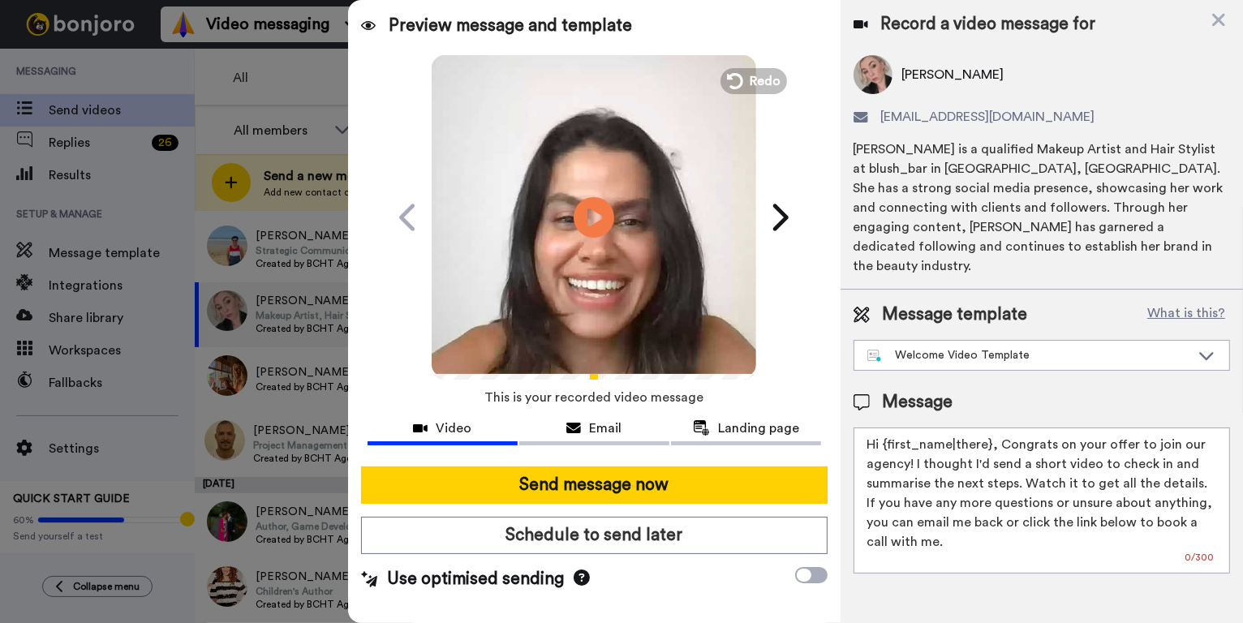
drag, startPoint x: 988, startPoint y: 422, endPoint x: 891, endPoint y: 427, distance: 96.7
click at [891, 428] on textarea "Hi {first_name|there}, Congrats on your offer to join our agency! I thought I'd…" at bounding box center [1042, 501] width 377 height 146
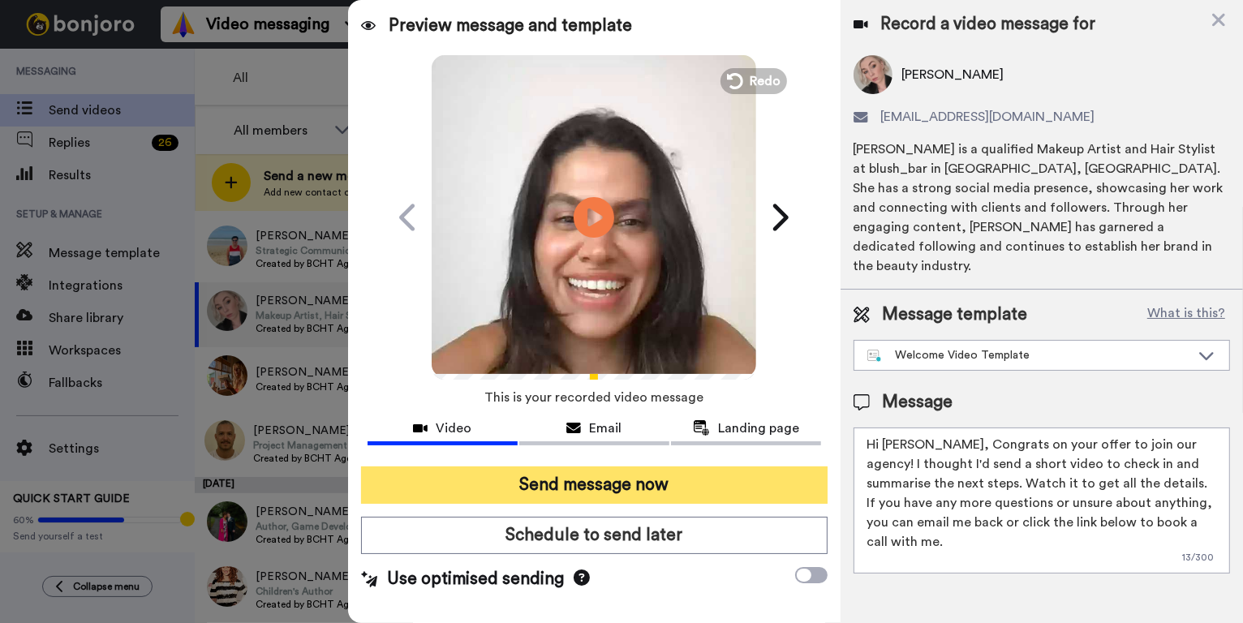
type textarea "Hi Tayla, Congrats on your offer to join our agency! I thought I'd send a short…"
click at [650, 479] on button "Send message now" at bounding box center [594, 485] width 467 height 37
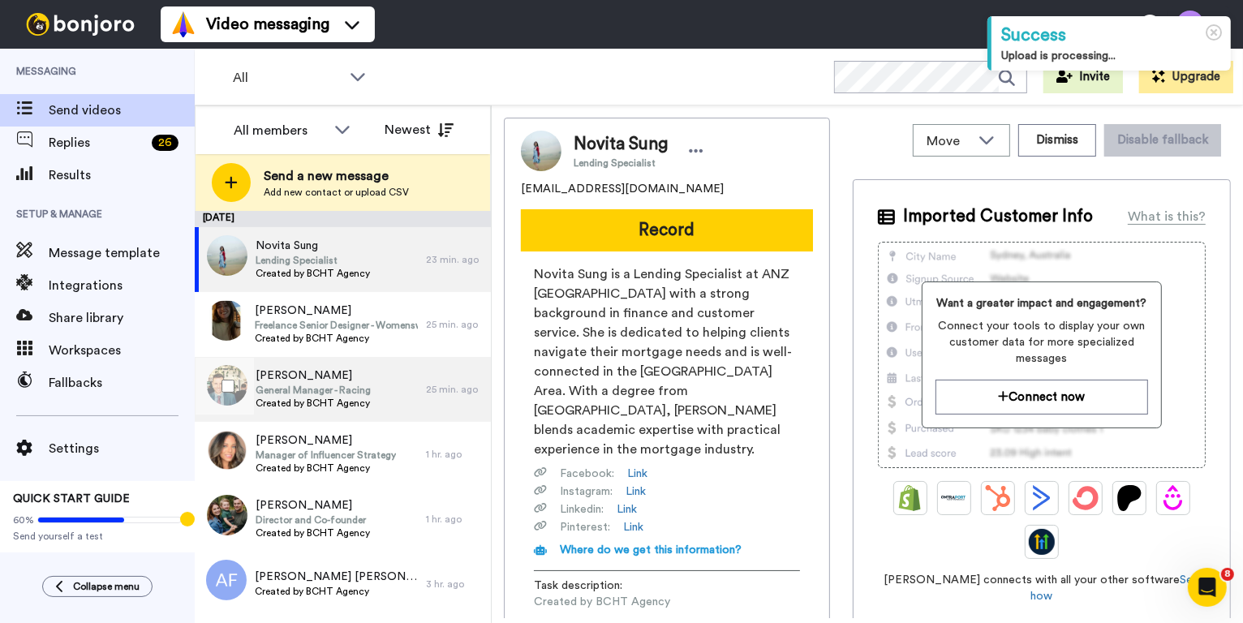
scroll to position [675, 0]
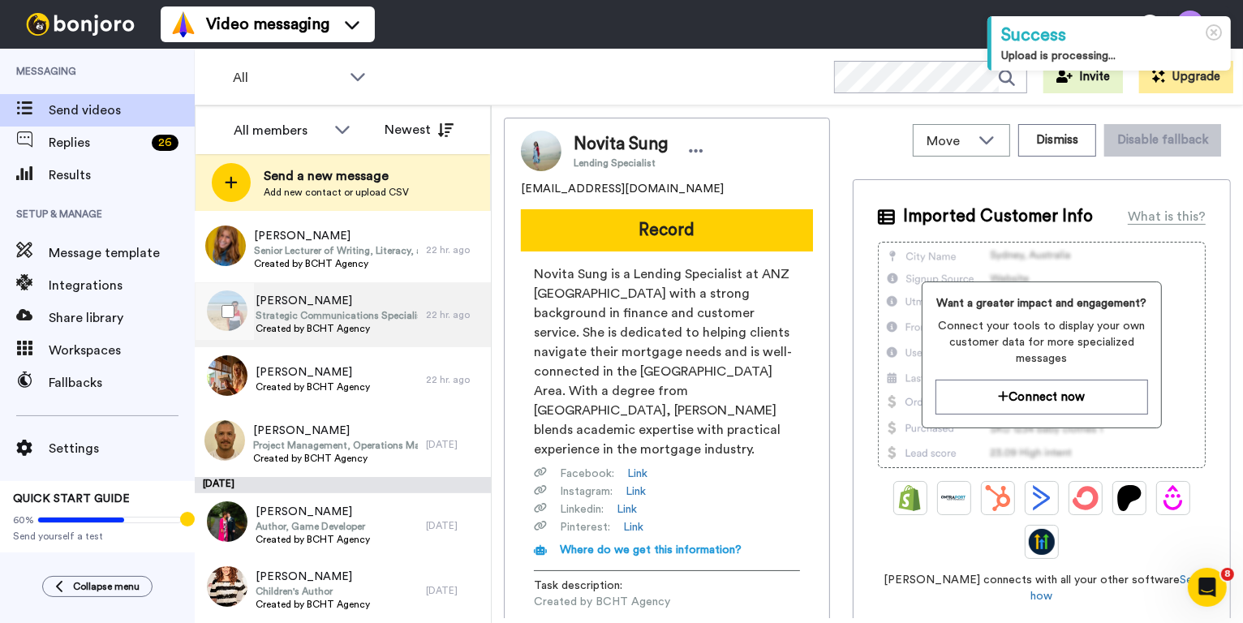
click at [395, 307] on span "[PERSON_NAME]" at bounding box center [337, 301] width 162 height 16
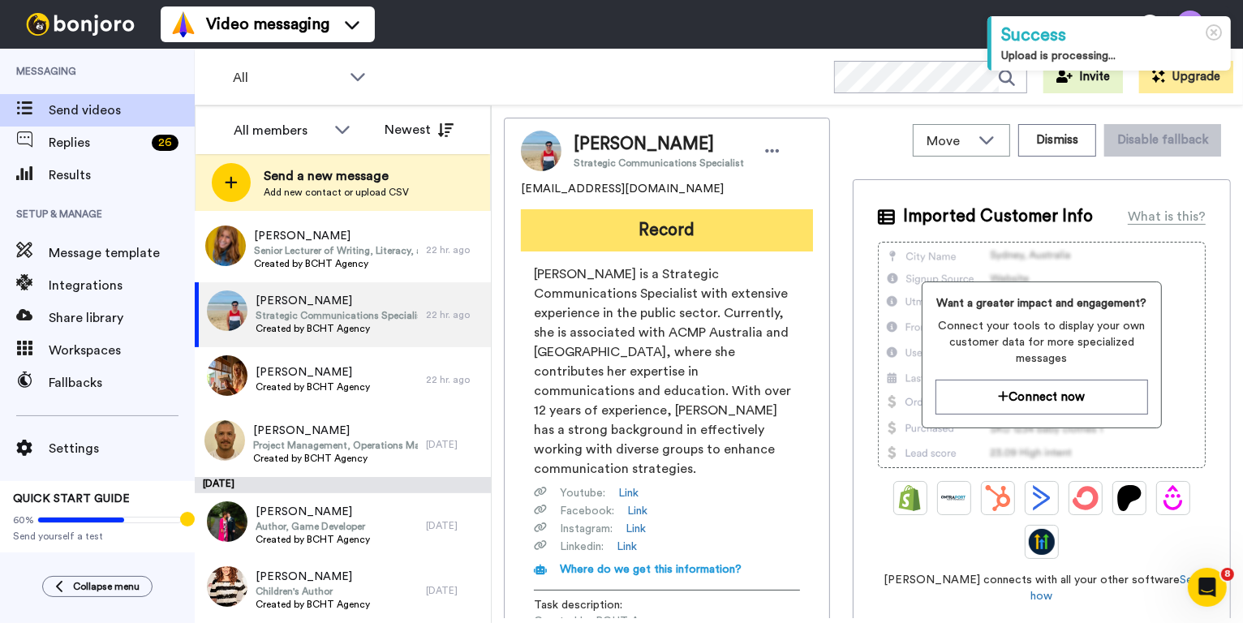
click at [662, 235] on button "Record" at bounding box center [667, 230] width 292 height 42
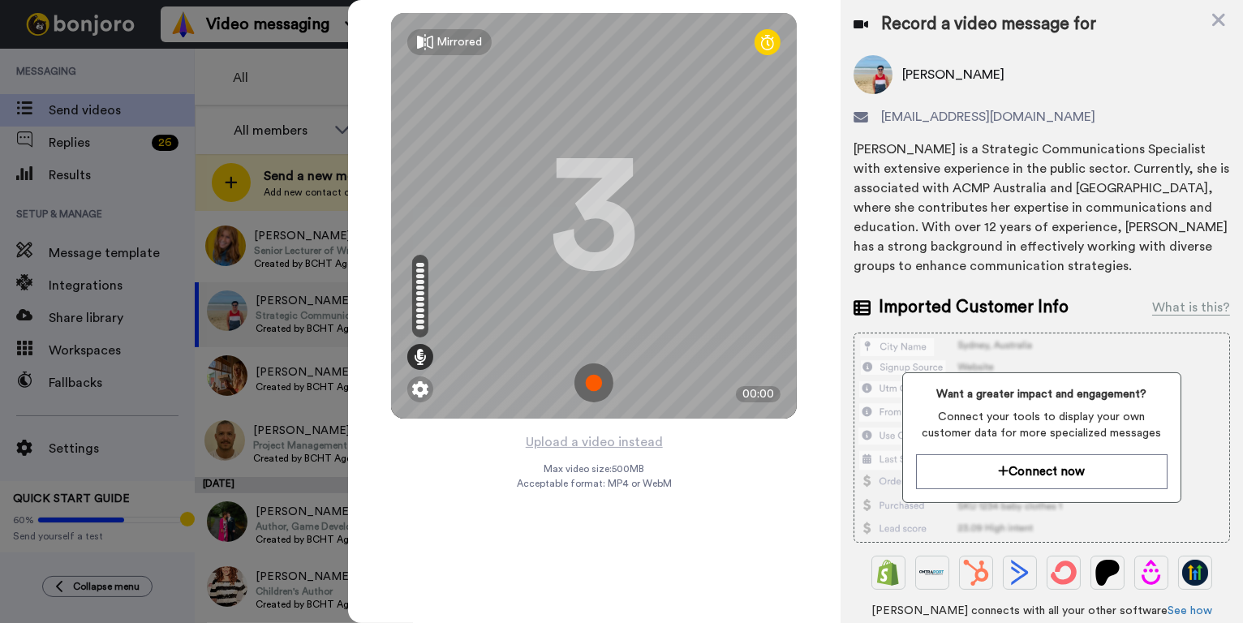
click at [594, 384] on img at bounding box center [594, 383] width 39 height 39
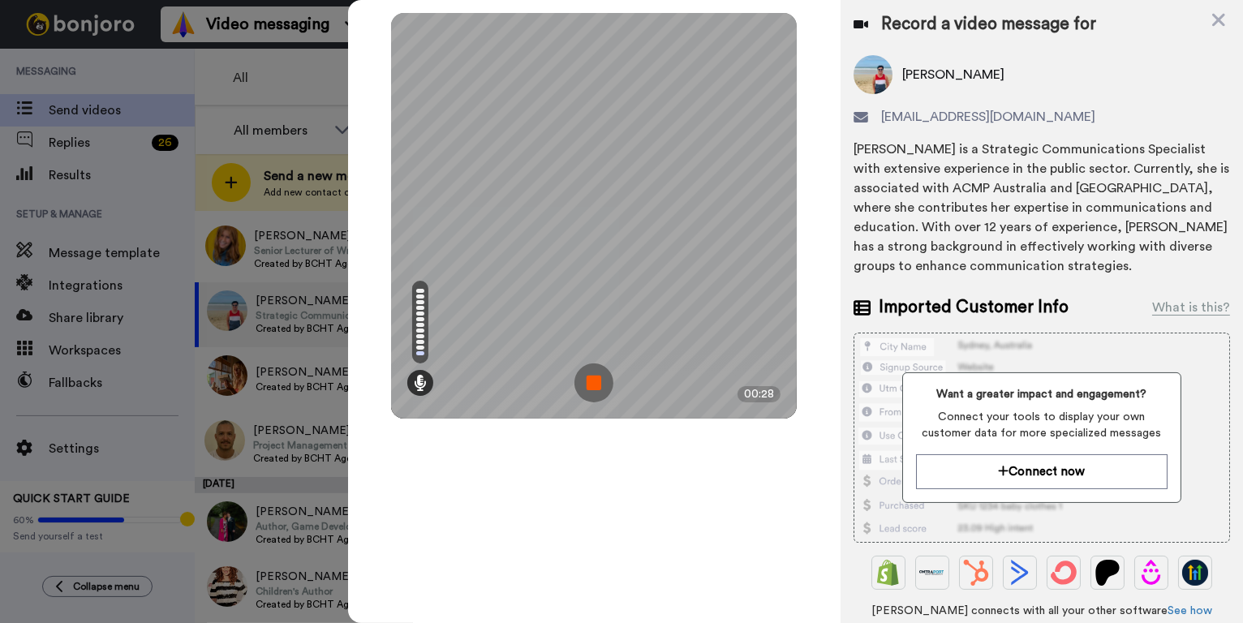
click at [593, 381] on img at bounding box center [594, 383] width 39 height 39
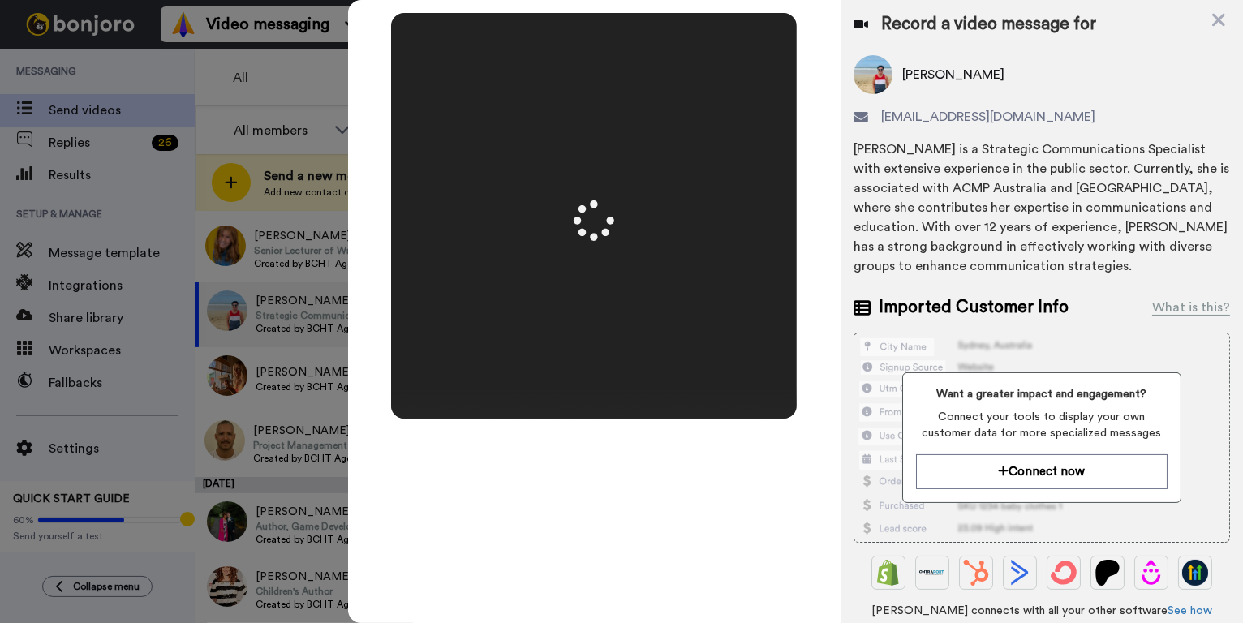
click at [593, 381] on video at bounding box center [593, 216] width 811 height 406
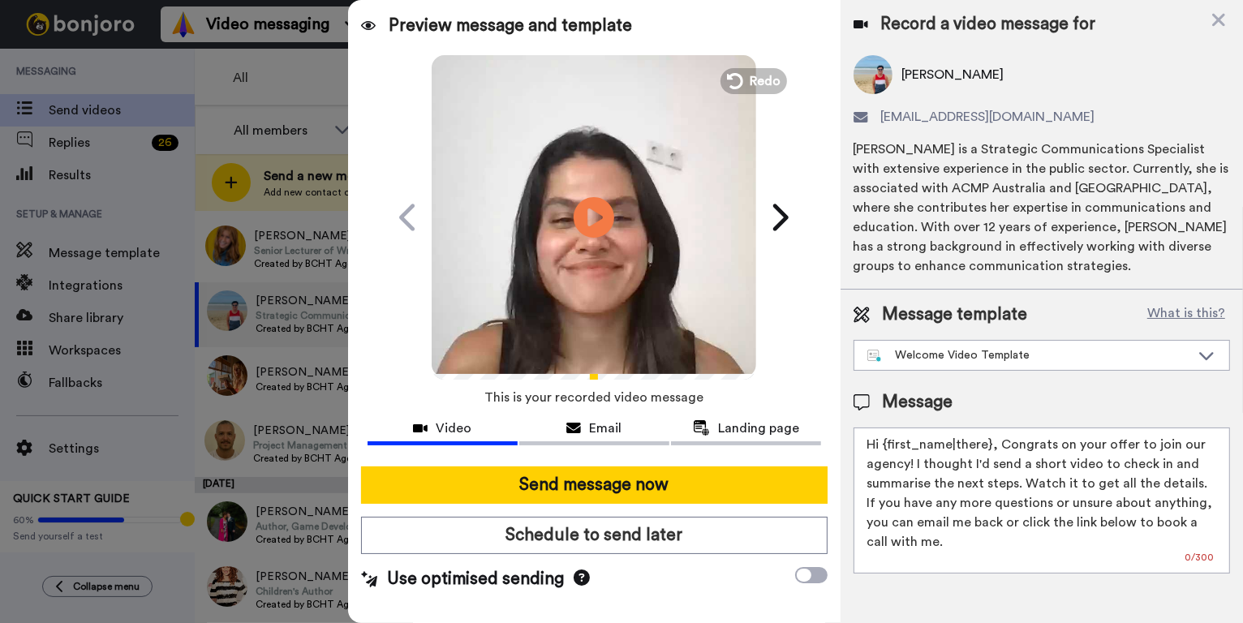
drag, startPoint x: 990, startPoint y: 441, endPoint x: 892, endPoint y: 440, distance: 98.2
click at [892, 440] on textarea "Hi {first_name|there}, Congrats on your offer to join our agency! I thought I'd…" at bounding box center [1042, 501] width 377 height 146
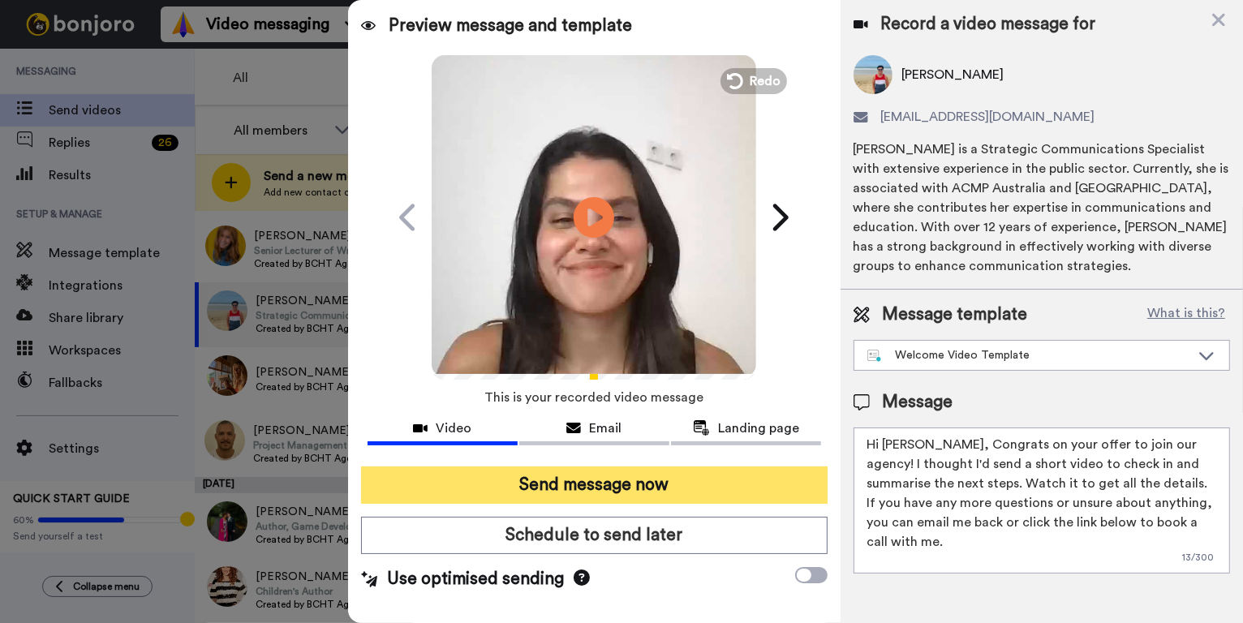
type textarea "Hi Tegan, Congrats on your offer to join our agency! I thought I'd send a short…"
click at [652, 476] on button "Send message now" at bounding box center [594, 485] width 467 height 37
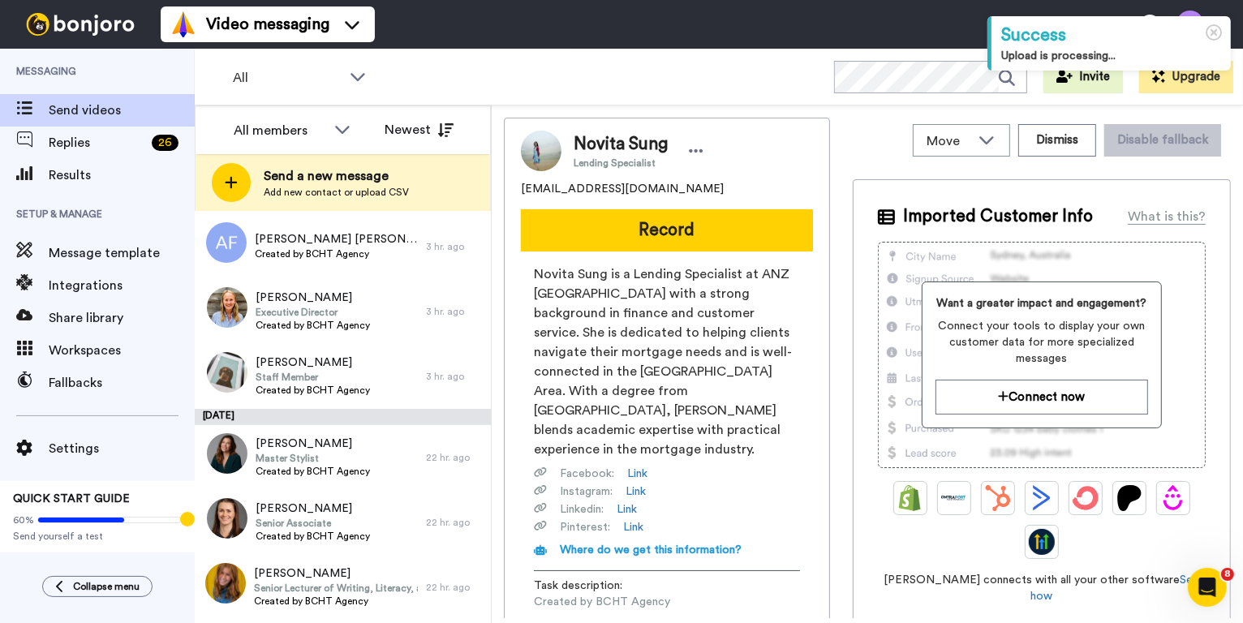
scroll to position [610, 0]
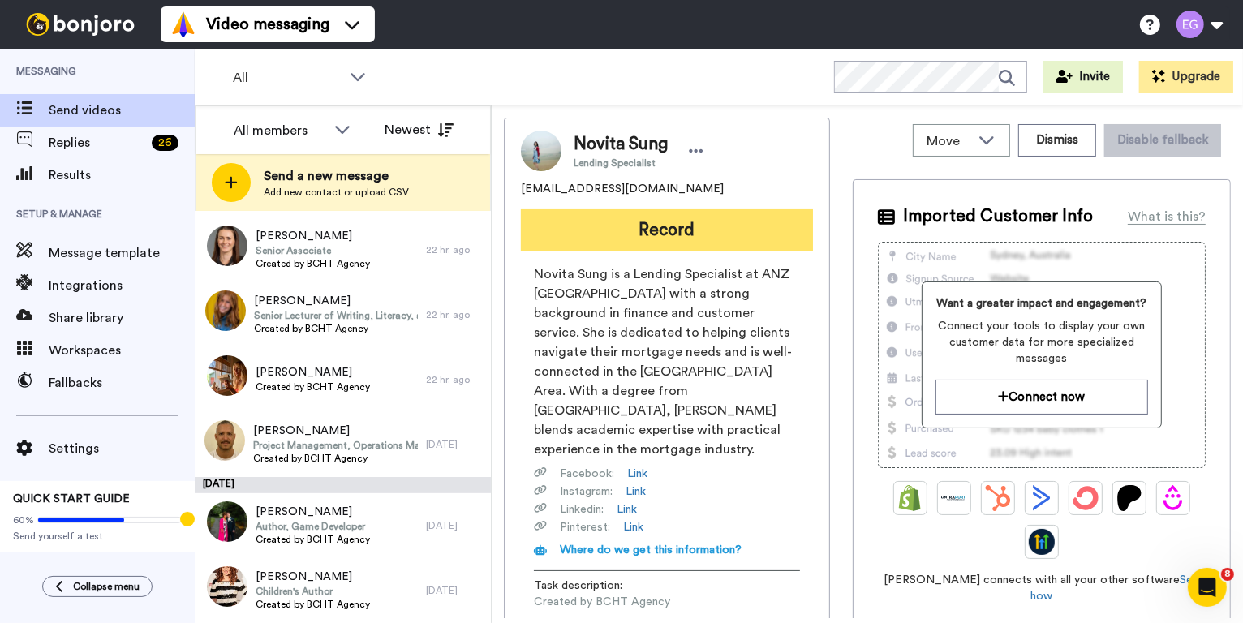
click at [648, 246] on button "Record" at bounding box center [667, 230] width 292 height 42
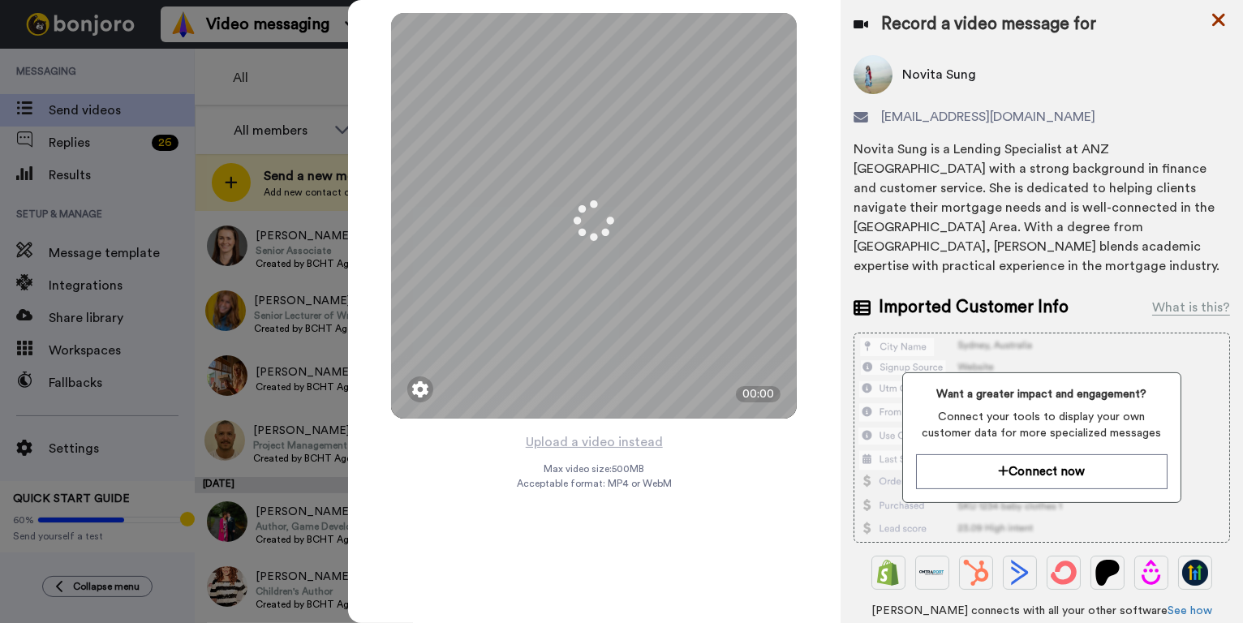
click at [1216, 18] on icon at bounding box center [1218, 20] width 13 height 13
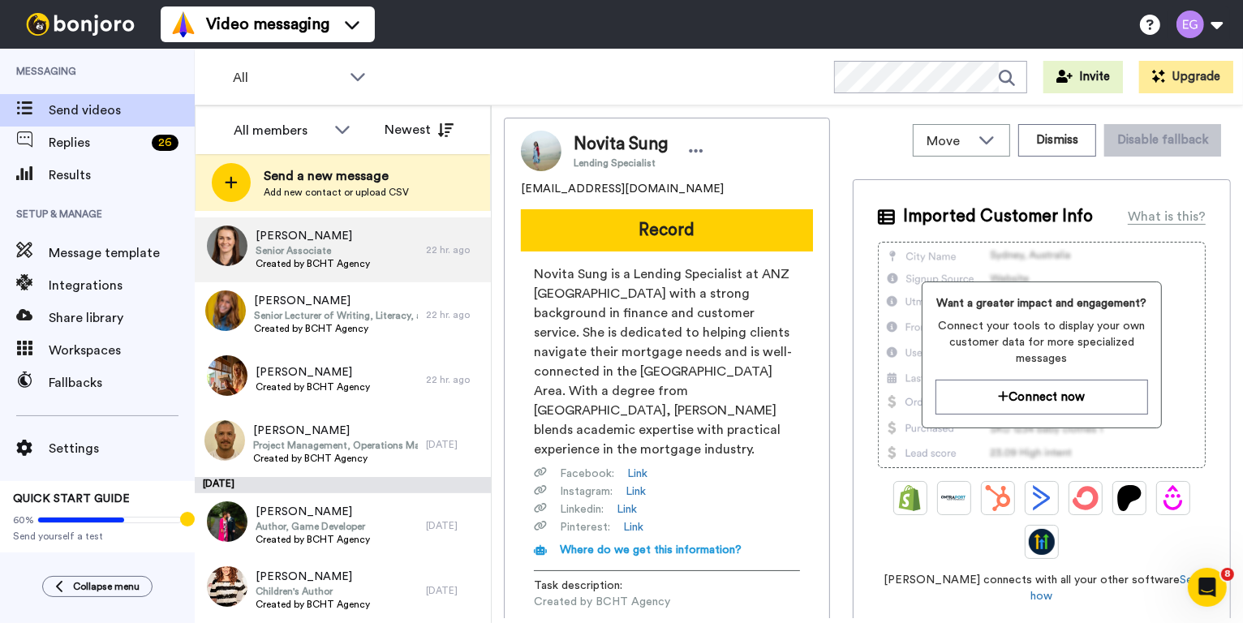
scroll to position [0, 0]
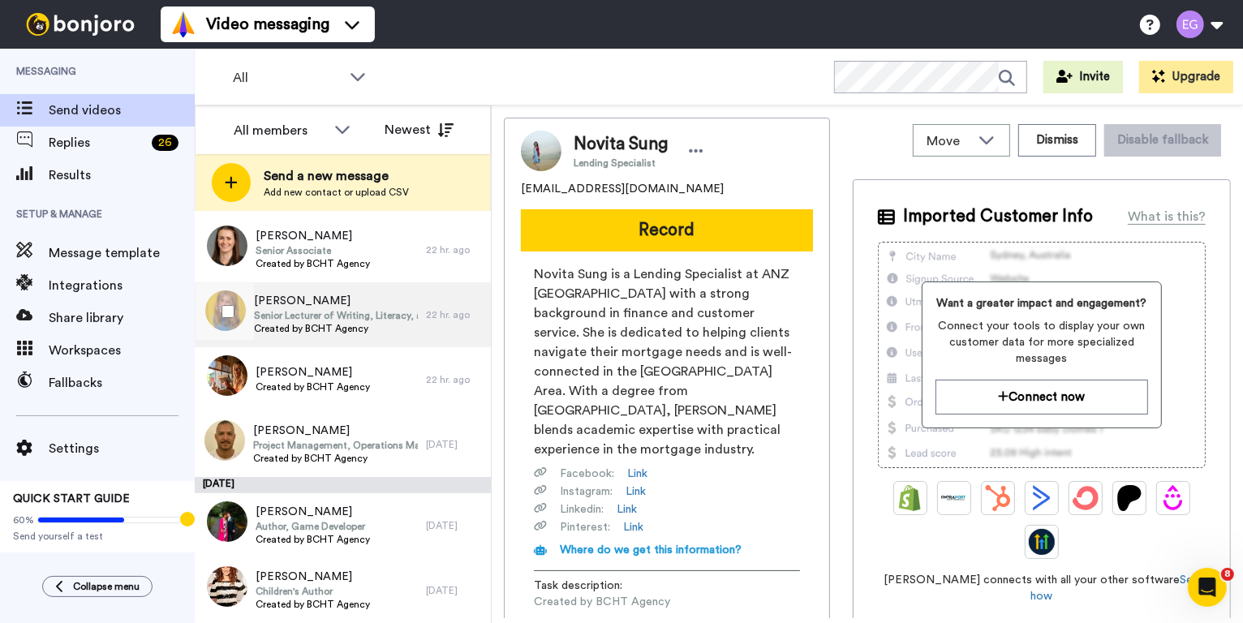
click at [400, 310] on span "Senior Lecturer of Writing, Literacy, and Academic Success" at bounding box center [336, 315] width 164 height 13
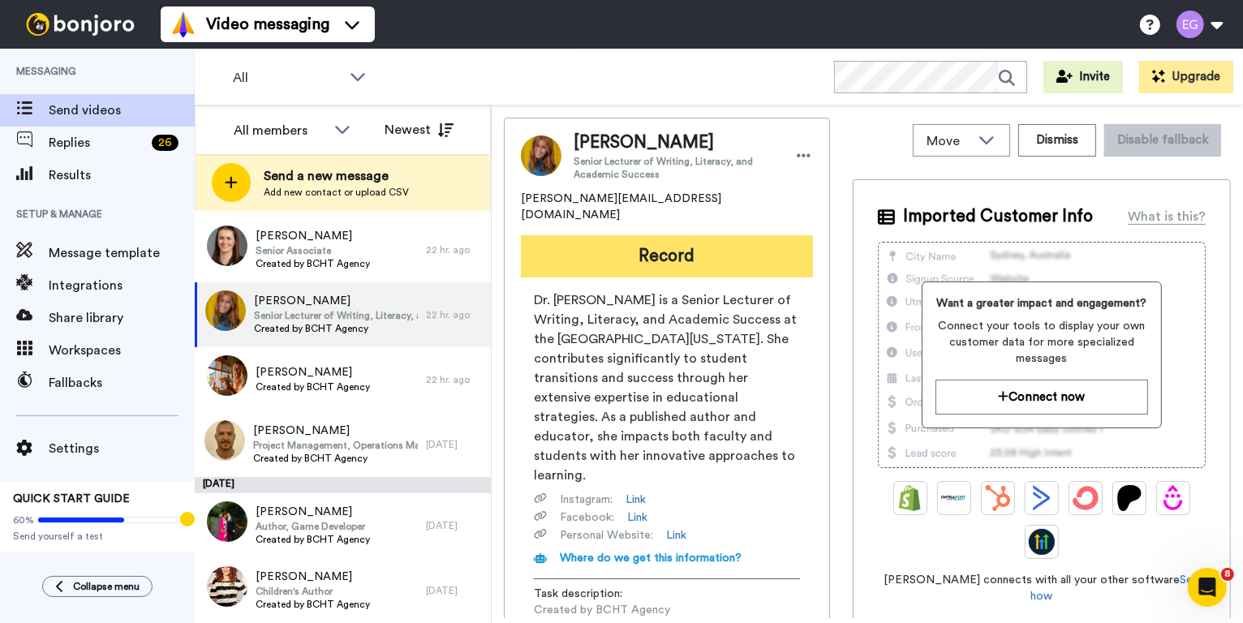
click at [720, 235] on button "Record" at bounding box center [667, 256] width 292 height 42
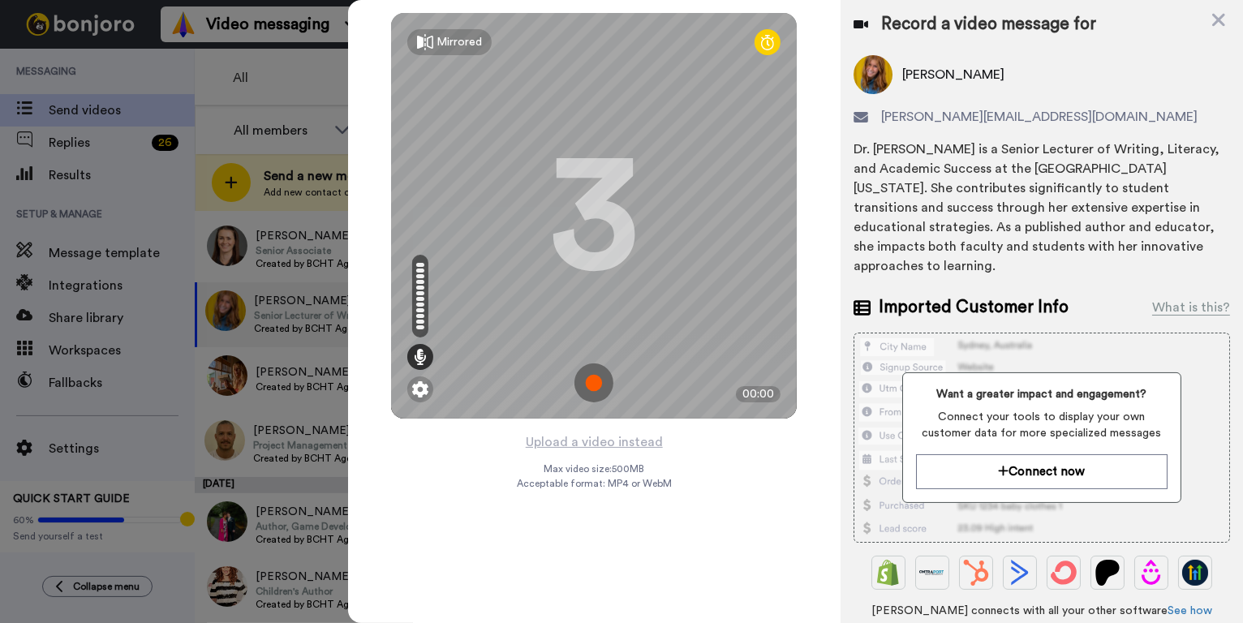
click at [593, 377] on img at bounding box center [594, 383] width 39 height 39
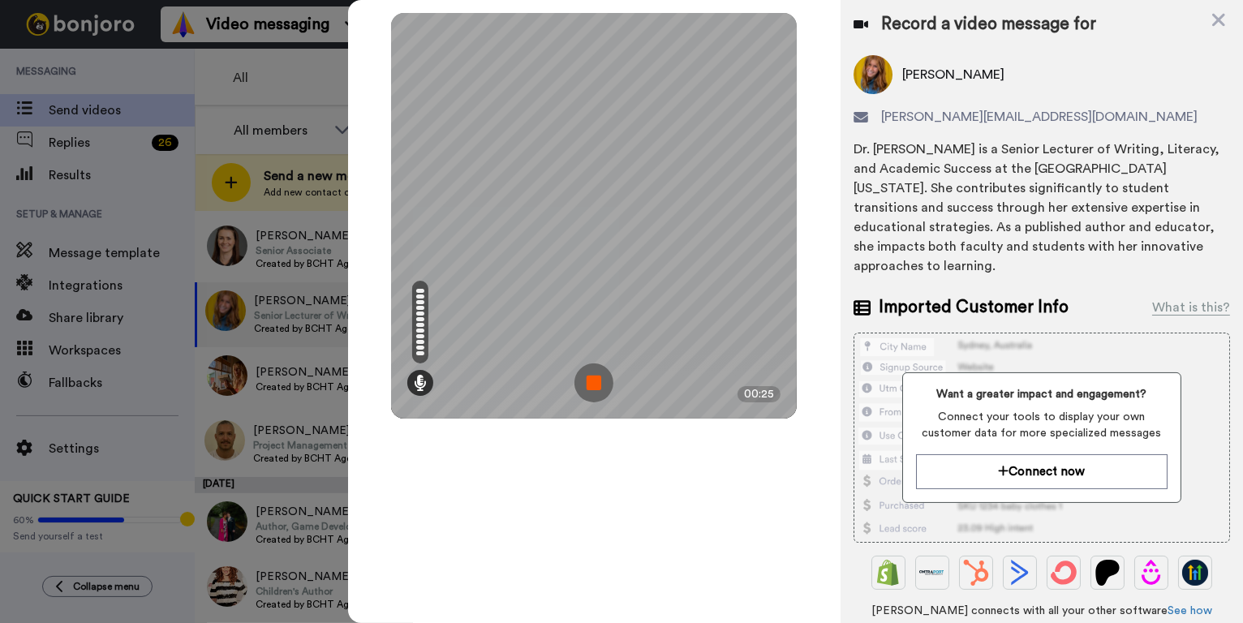
click at [595, 385] on img at bounding box center [594, 383] width 39 height 39
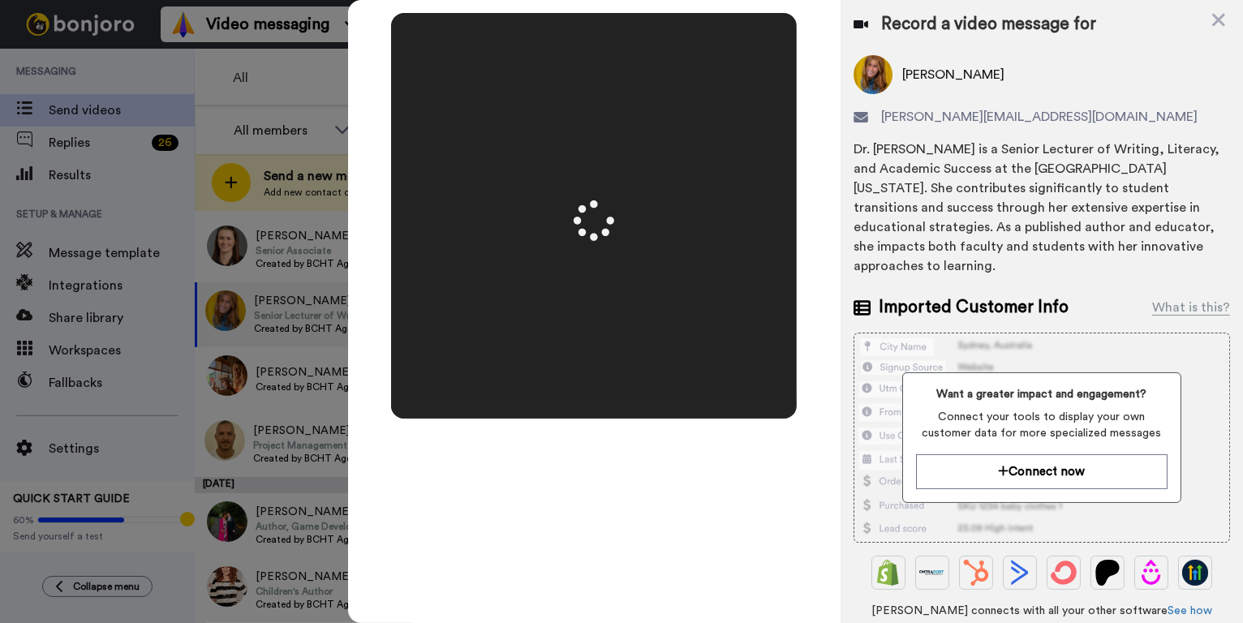
click at [595, 385] on div at bounding box center [594, 216] width 406 height 406
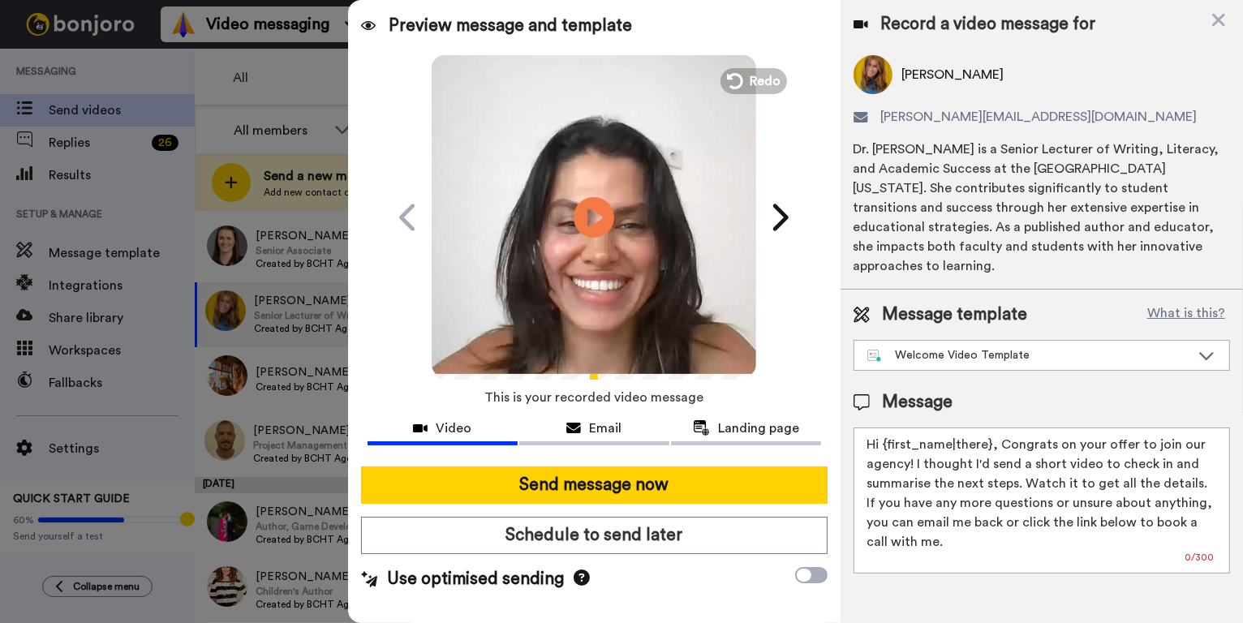
drag, startPoint x: 989, startPoint y: 424, endPoint x: 893, endPoint y: 421, distance: 95.8
click at [893, 428] on textarea "Hi {first_name|there}, Congrats on your offer to join our agency! I thought I'd…" at bounding box center [1042, 501] width 377 height 146
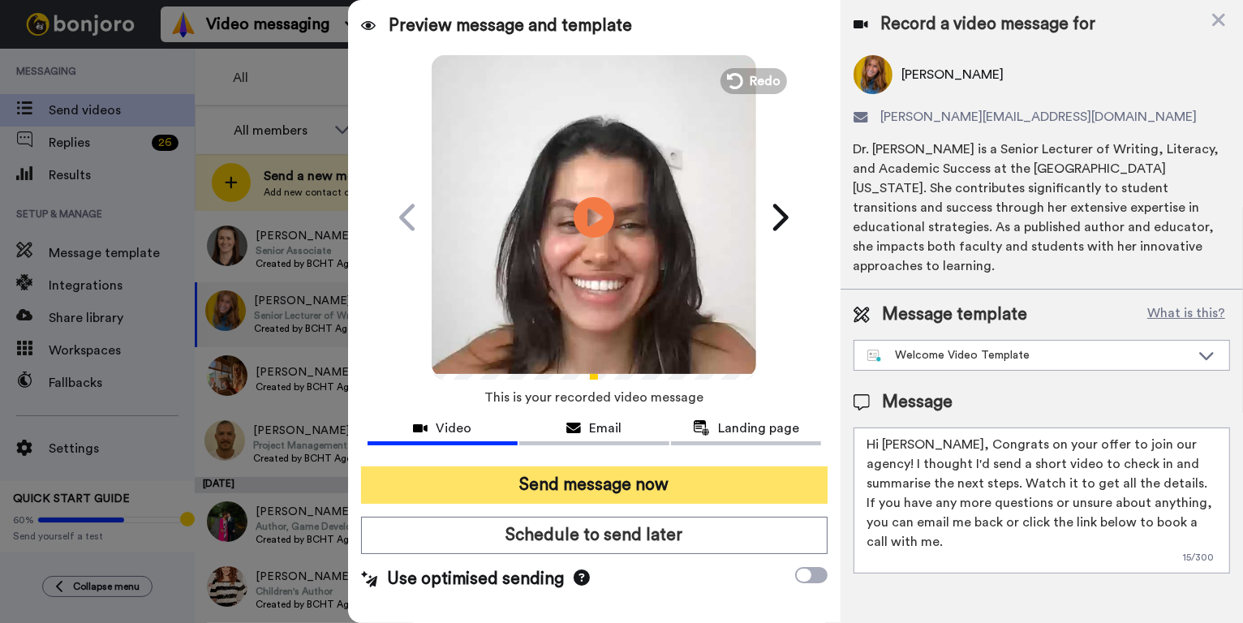
type textarea "Hi Amy, Congrats on your offer to join our agency! I thought I'd send a short v…"
click at [578, 479] on button "Send message now" at bounding box center [594, 485] width 467 height 37
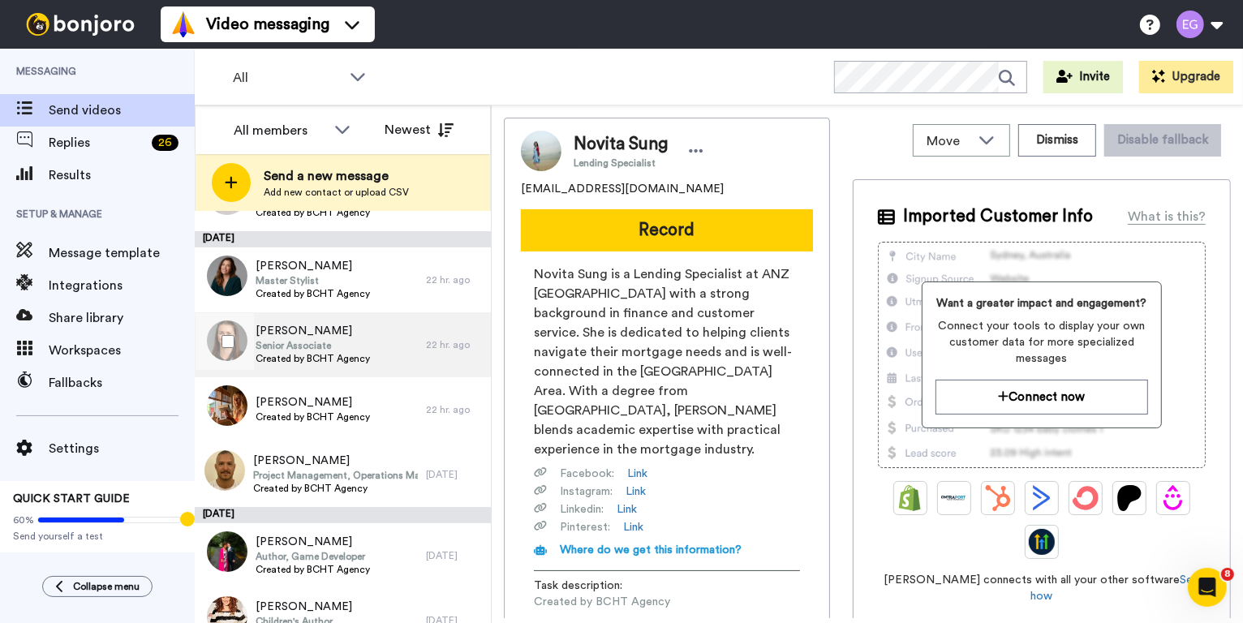
scroll to position [514, 0]
click at [385, 346] on div "[PERSON_NAME] Senior Associate Created by BCHT Agency" at bounding box center [310, 346] width 231 height 65
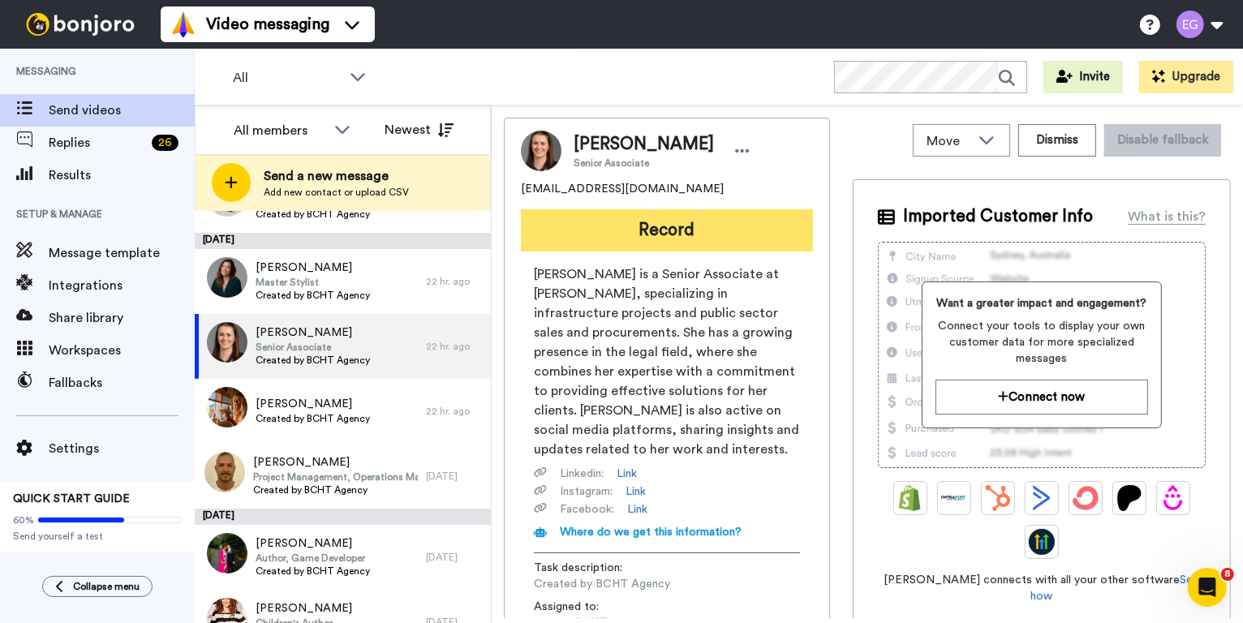
click at [673, 232] on button "Record" at bounding box center [667, 230] width 292 height 42
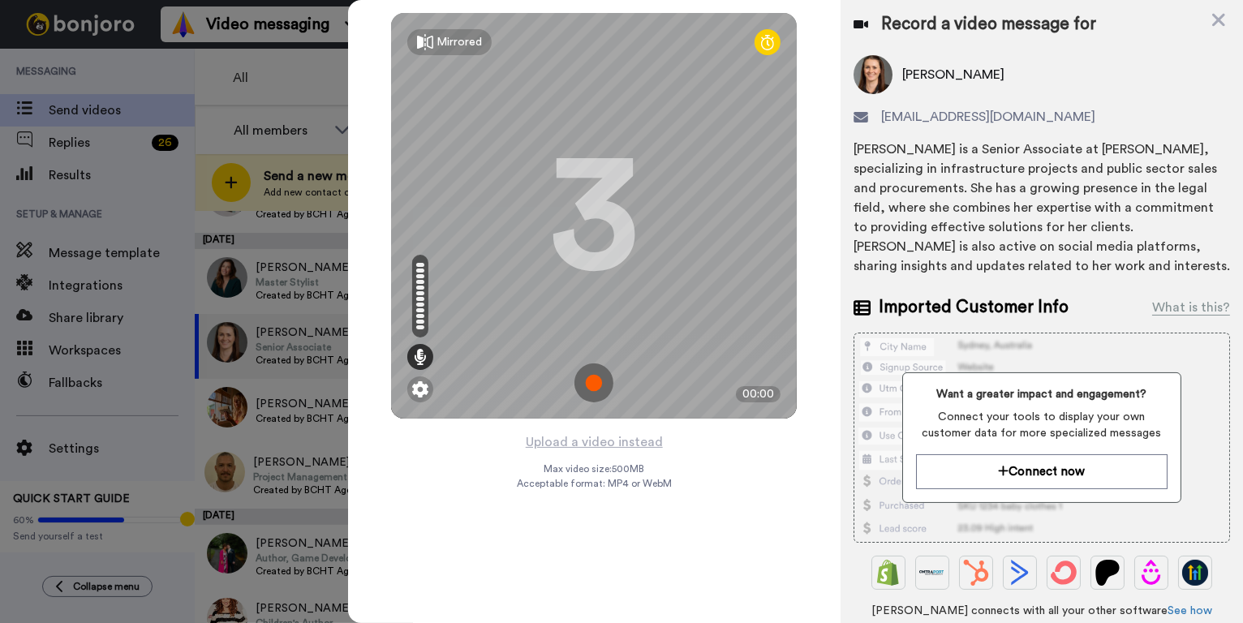
click at [600, 385] on img at bounding box center [594, 383] width 39 height 39
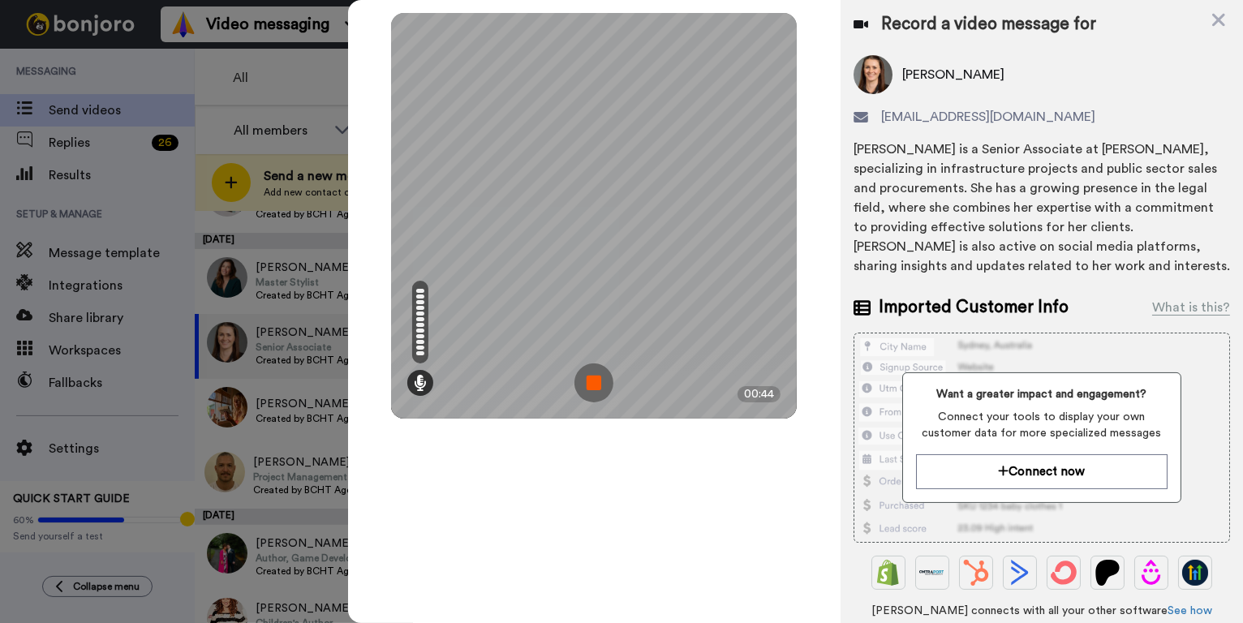
click at [587, 384] on img at bounding box center [594, 383] width 39 height 39
click at [587, 384] on div at bounding box center [594, 216] width 406 height 406
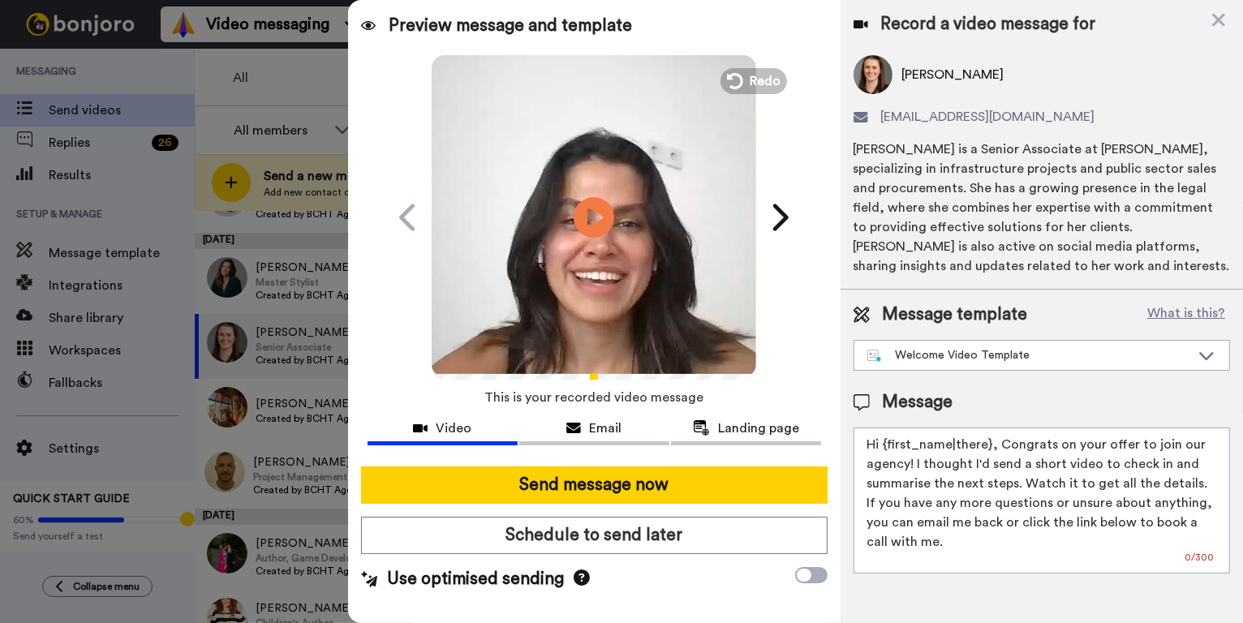
drag, startPoint x: 987, startPoint y: 446, endPoint x: 882, endPoint y: 447, distance: 104.7
click at [882, 447] on textarea "Hi {first_name|there}, Congrats on your offer to join our agency! I thought I'd…" at bounding box center [1042, 501] width 377 height 146
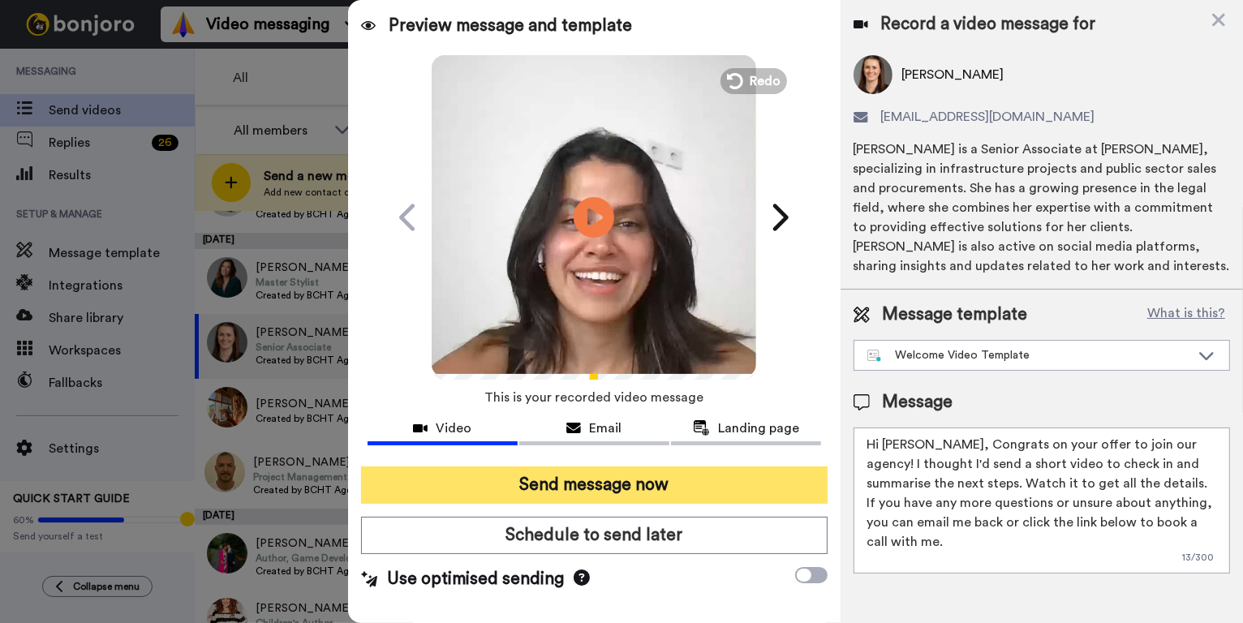
type textarea "Hi [PERSON_NAME], Congrats on your offer to join our agency! I thought I'd send…"
click at [601, 488] on button "Send message now" at bounding box center [594, 485] width 467 height 37
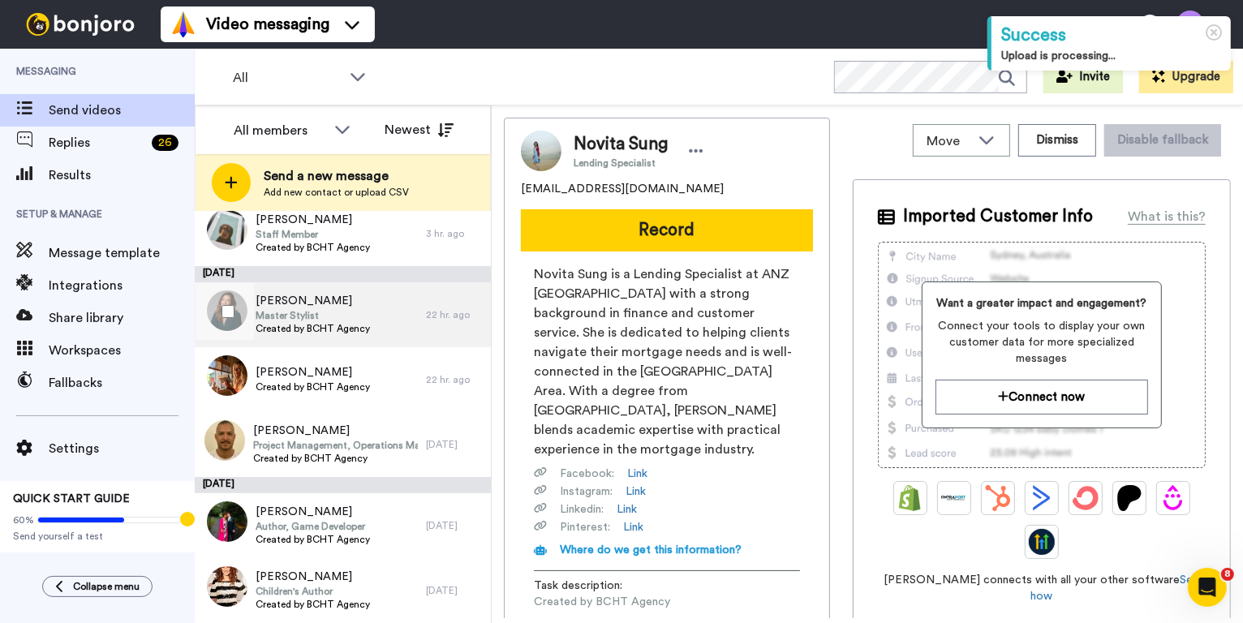
click at [389, 318] on div "[PERSON_NAME] Master Stylist Created by BCHT Agency" at bounding box center [310, 314] width 231 height 65
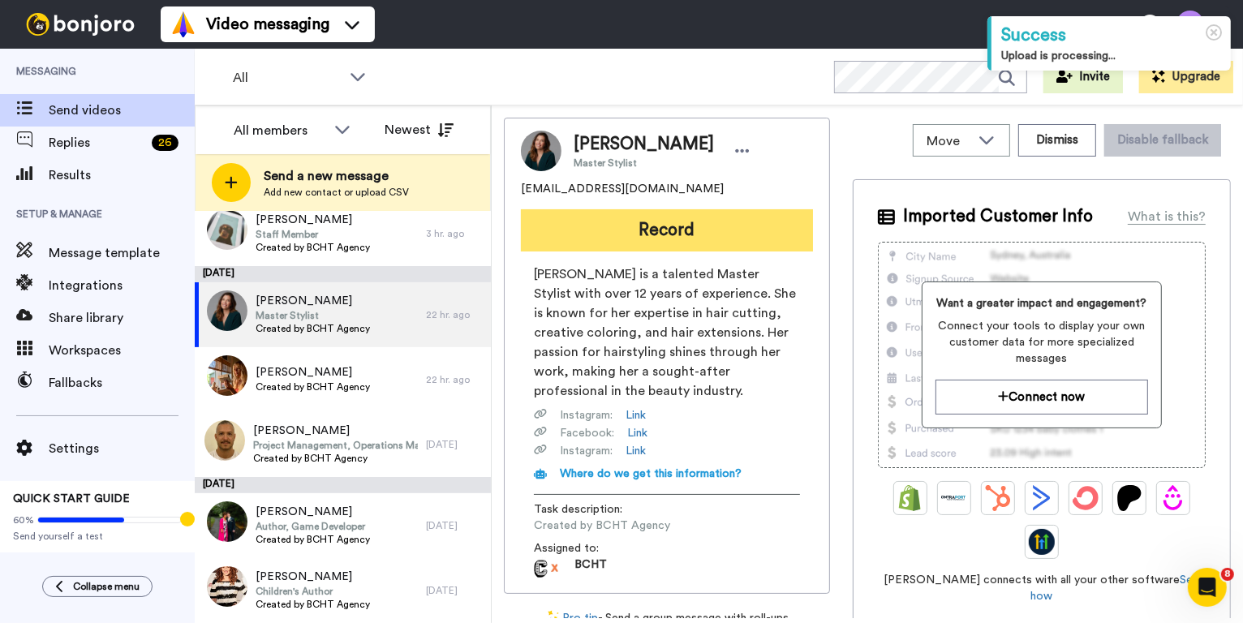
click at [699, 235] on button "Record" at bounding box center [667, 230] width 292 height 42
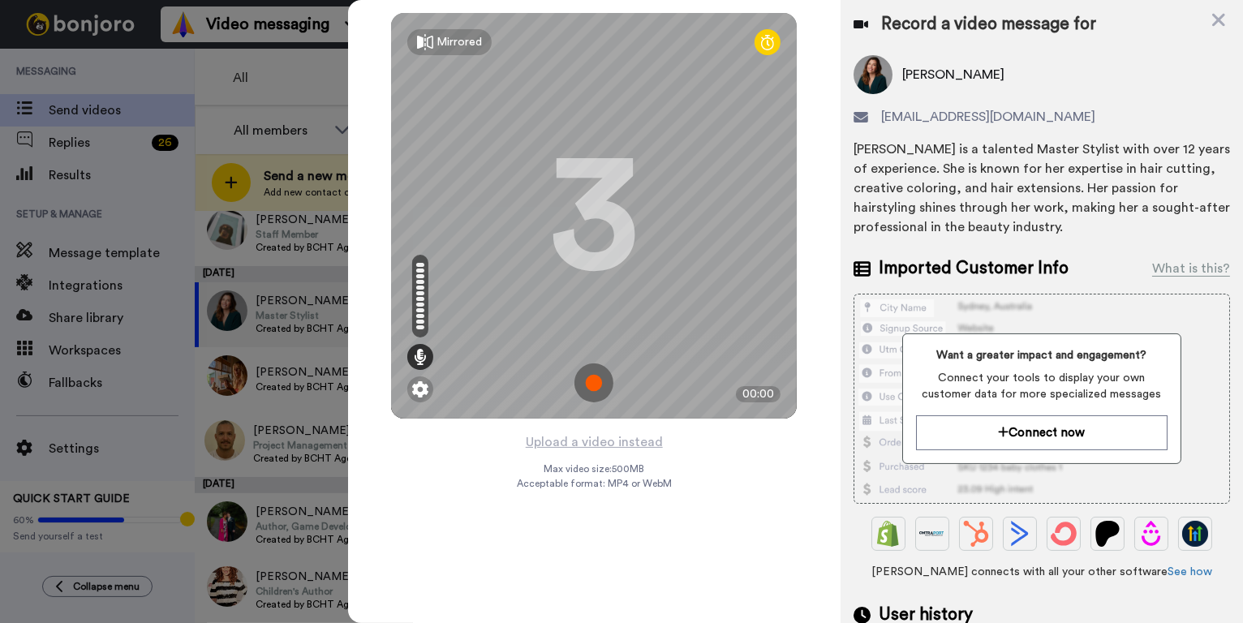
click at [604, 380] on img at bounding box center [594, 383] width 39 height 39
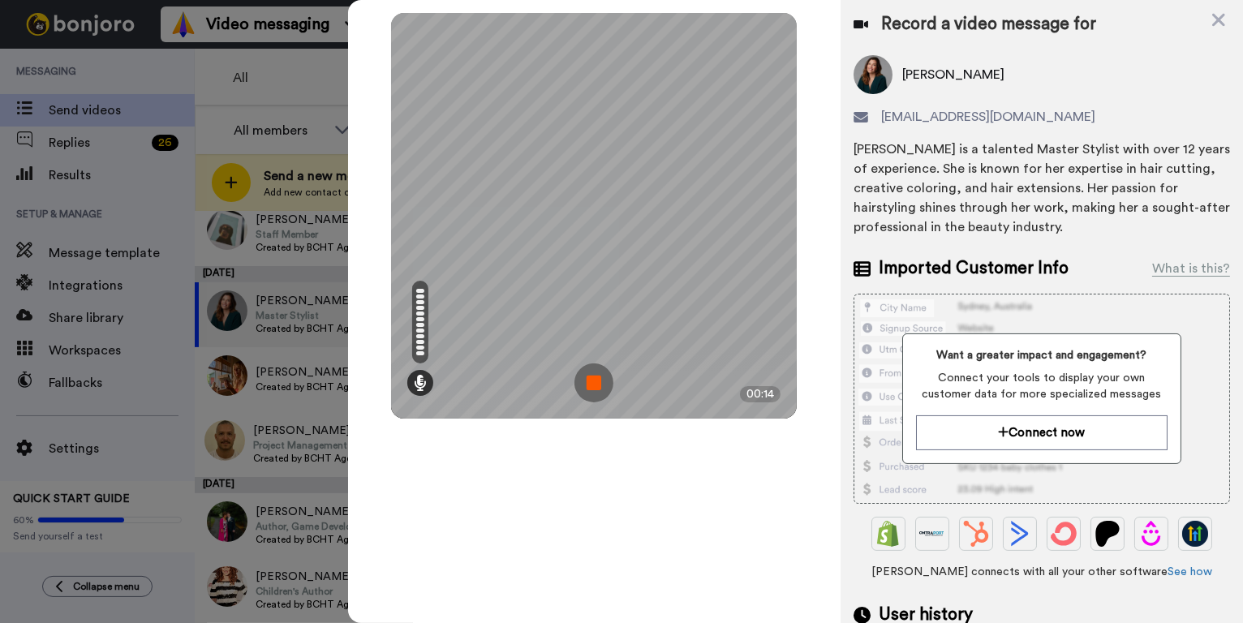
click at [594, 379] on img at bounding box center [594, 383] width 39 height 39
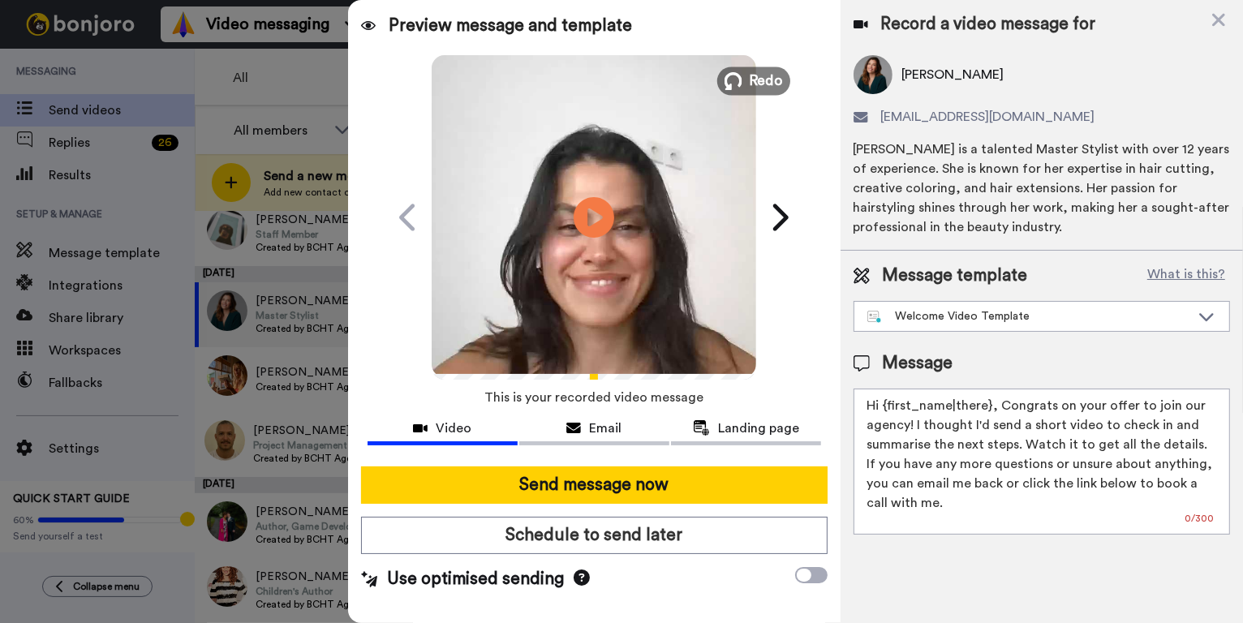
click at [760, 80] on span "Redo" at bounding box center [767, 80] width 34 height 21
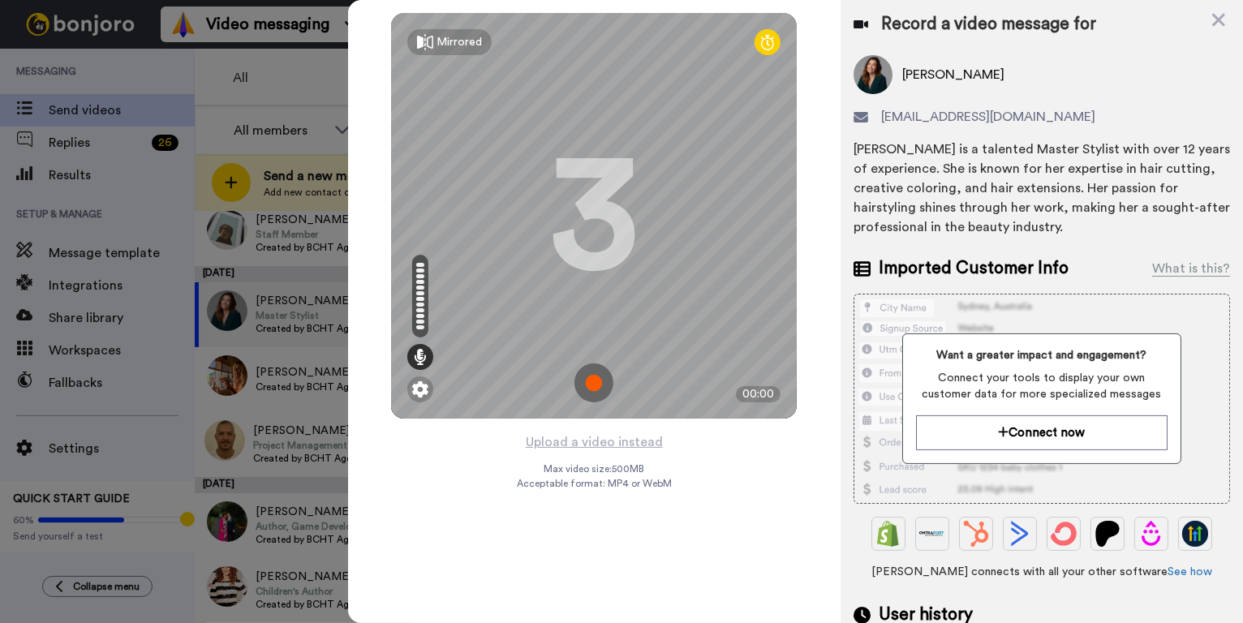
click at [588, 377] on img at bounding box center [594, 383] width 39 height 39
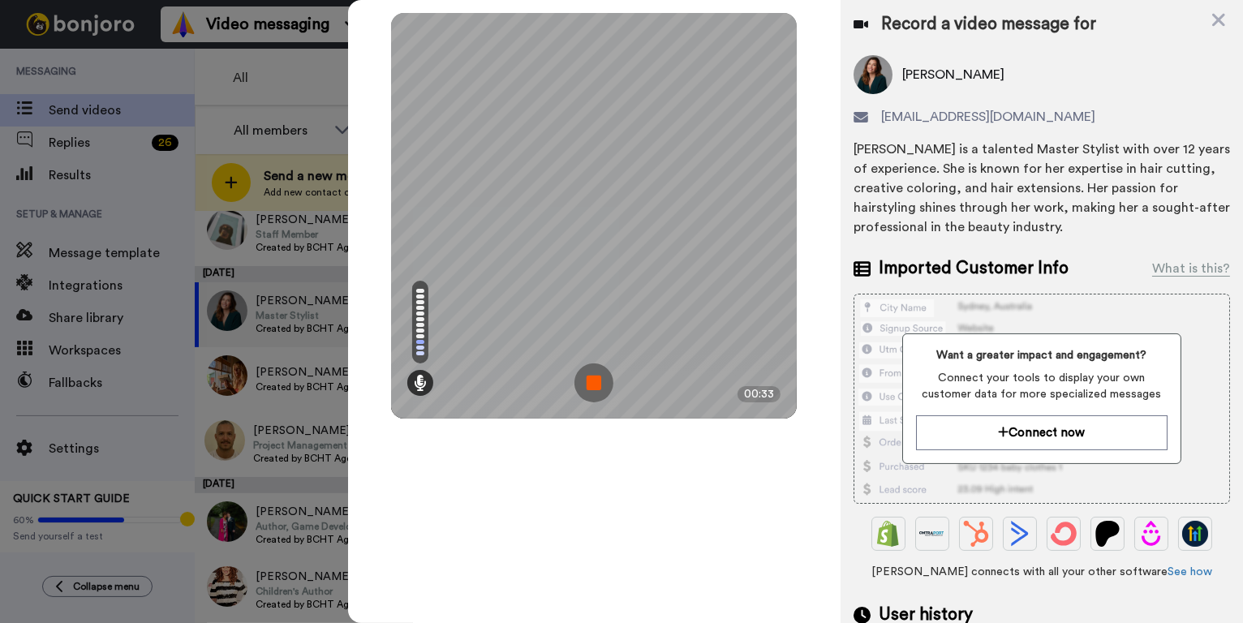
click at [592, 385] on img at bounding box center [594, 383] width 39 height 39
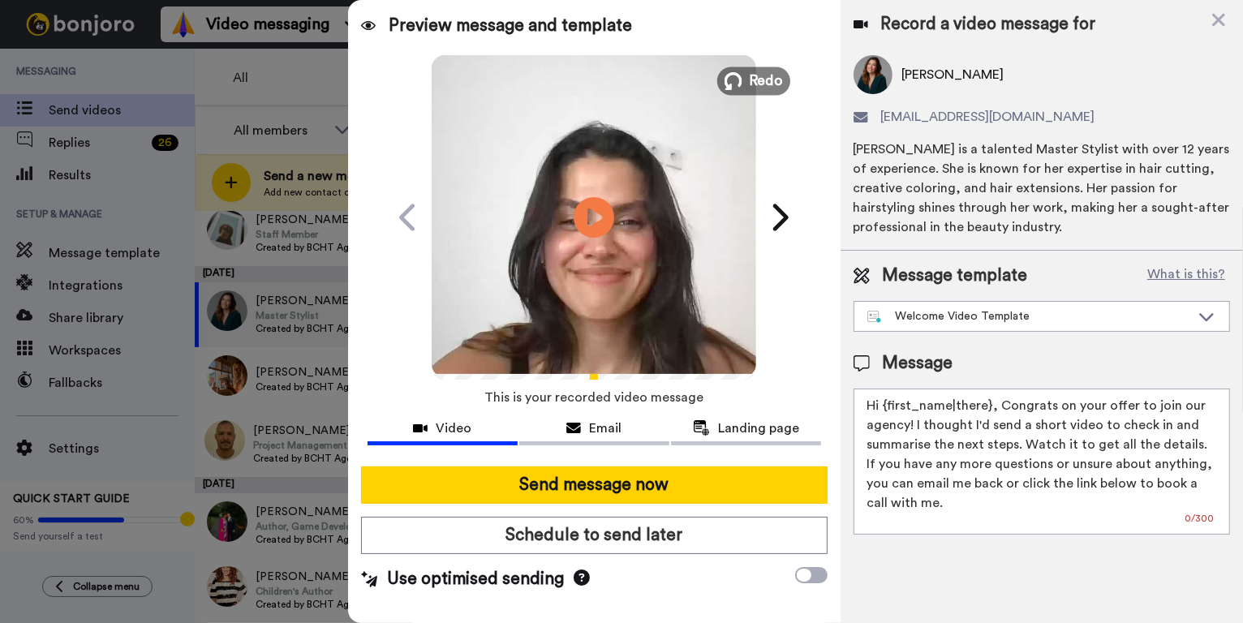
click at [740, 80] on icon at bounding box center [734, 81] width 18 height 18
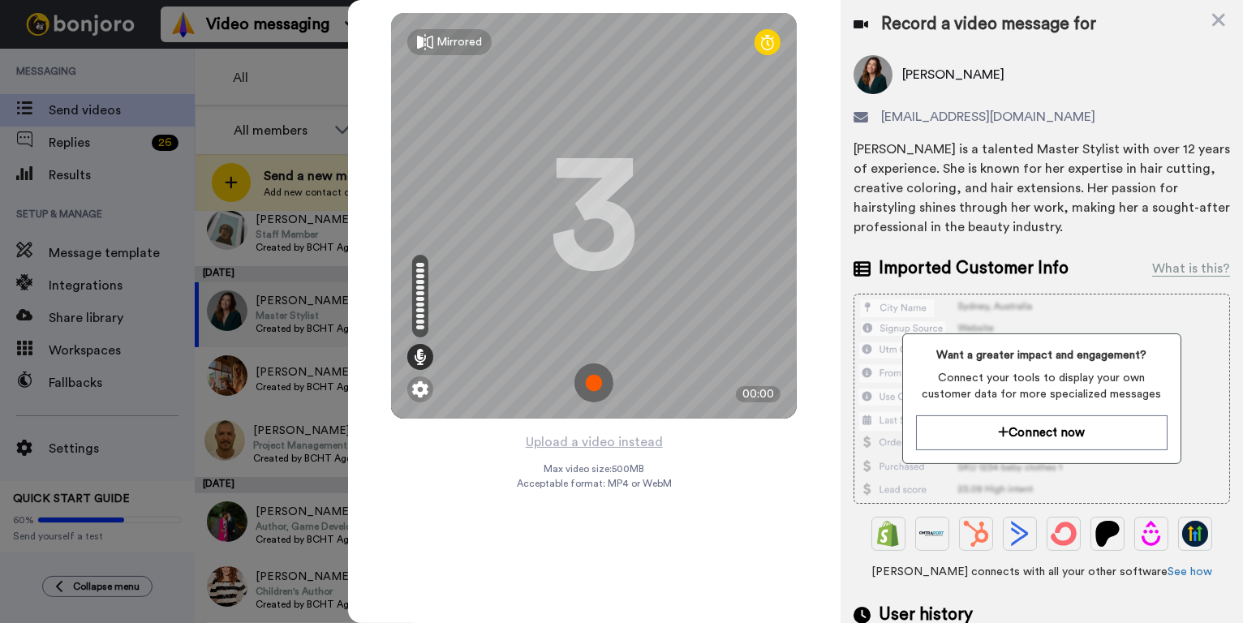
click at [589, 387] on img at bounding box center [594, 383] width 39 height 39
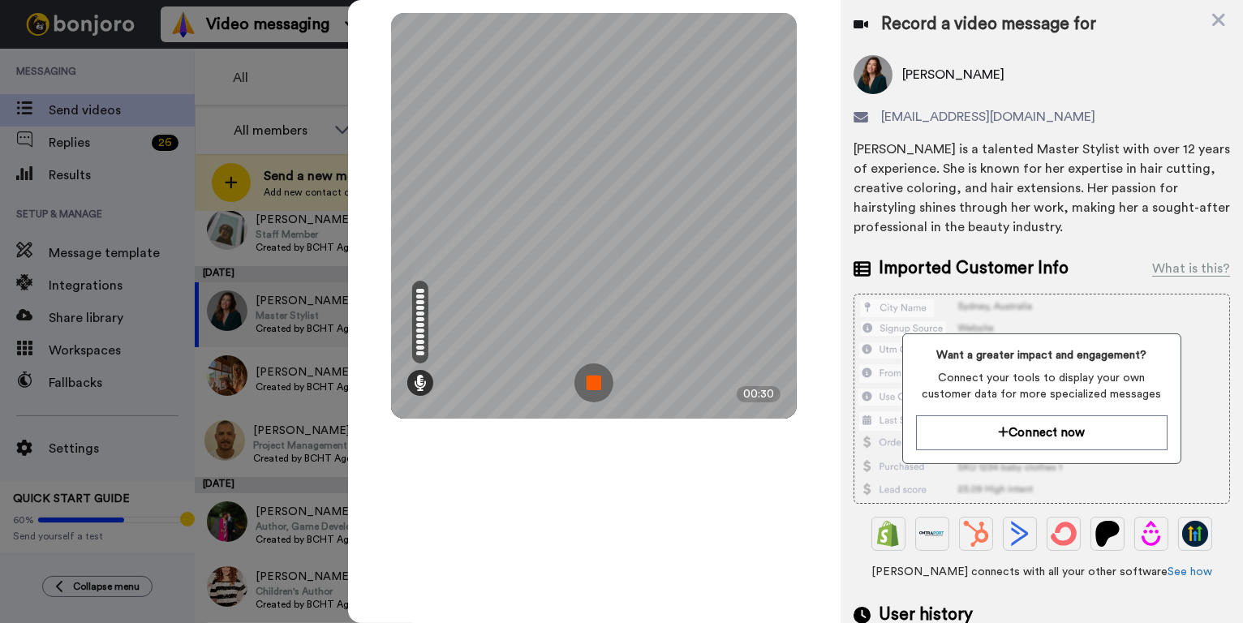
click at [594, 379] on img at bounding box center [594, 383] width 39 height 39
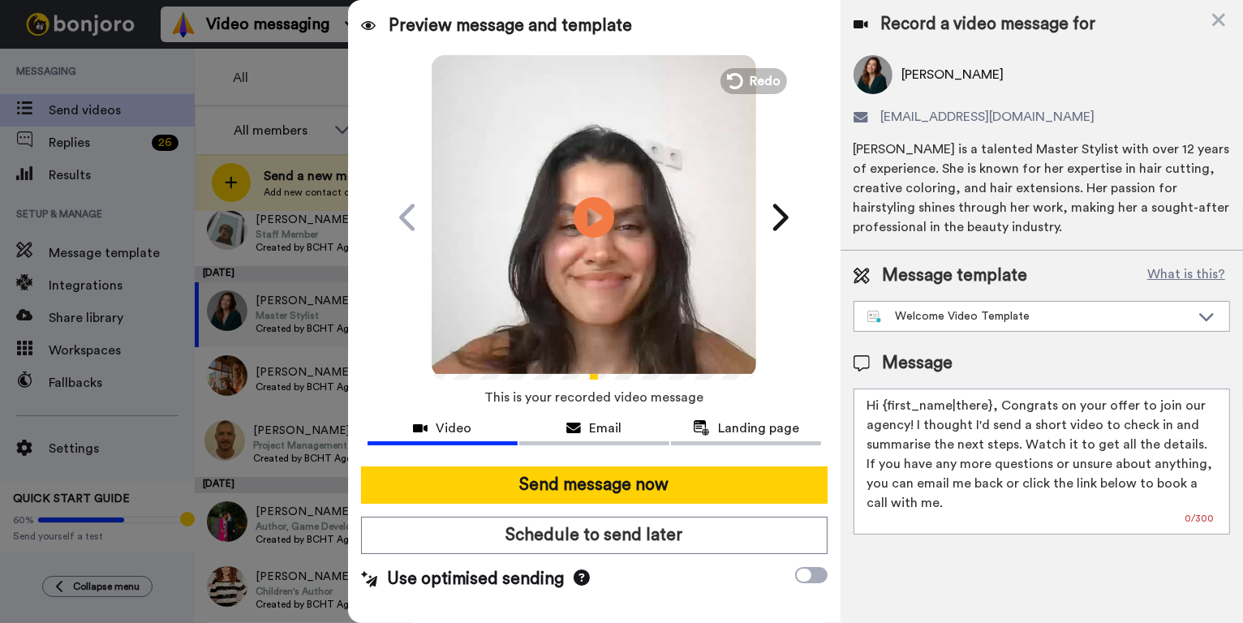
drag, startPoint x: 988, startPoint y: 406, endPoint x: 884, endPoint y: 404, distance: 103.9
click at [884, 404] on textarea "Hi {first_name|there}, Congrats on your offer to join our agency! I thought I'd…" at bounding box center [1042, 462] width 377 height 146
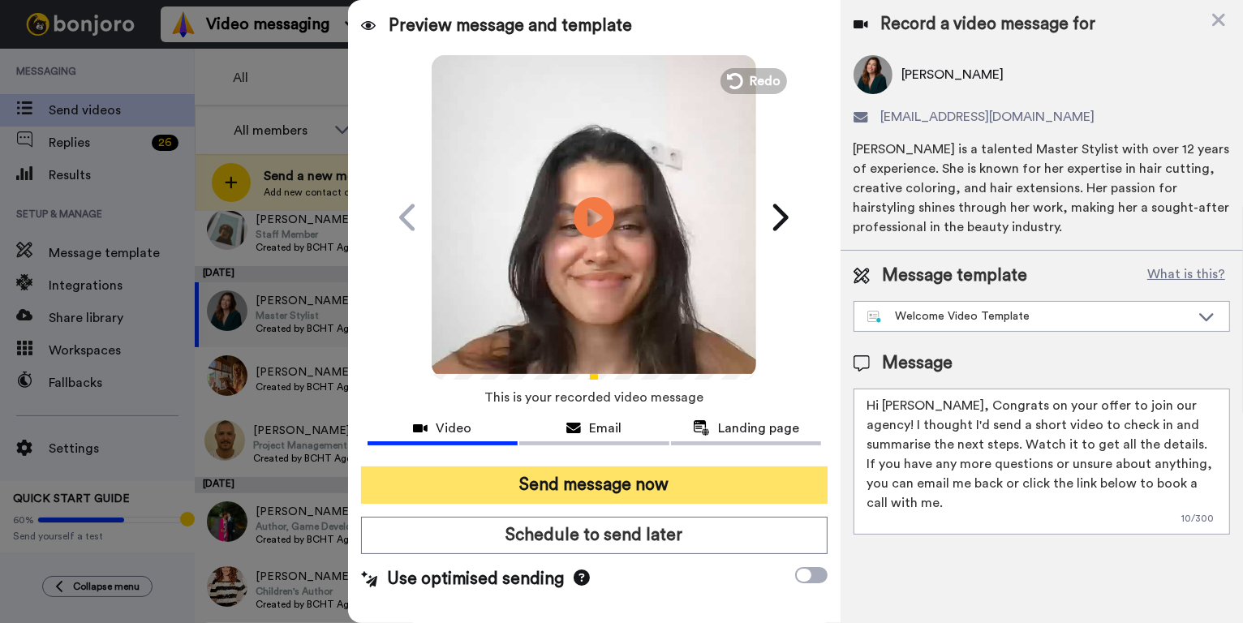
type textarea "Hi [PERSON_NAME], Congrats on your offer to join our agency! I thought I'd send…"
click at [647, 482] on button "Send message now" at bounding box center [594, 485] width 467 height 37
